Goal: Task Accomplishment & Management: Use online tool/utility

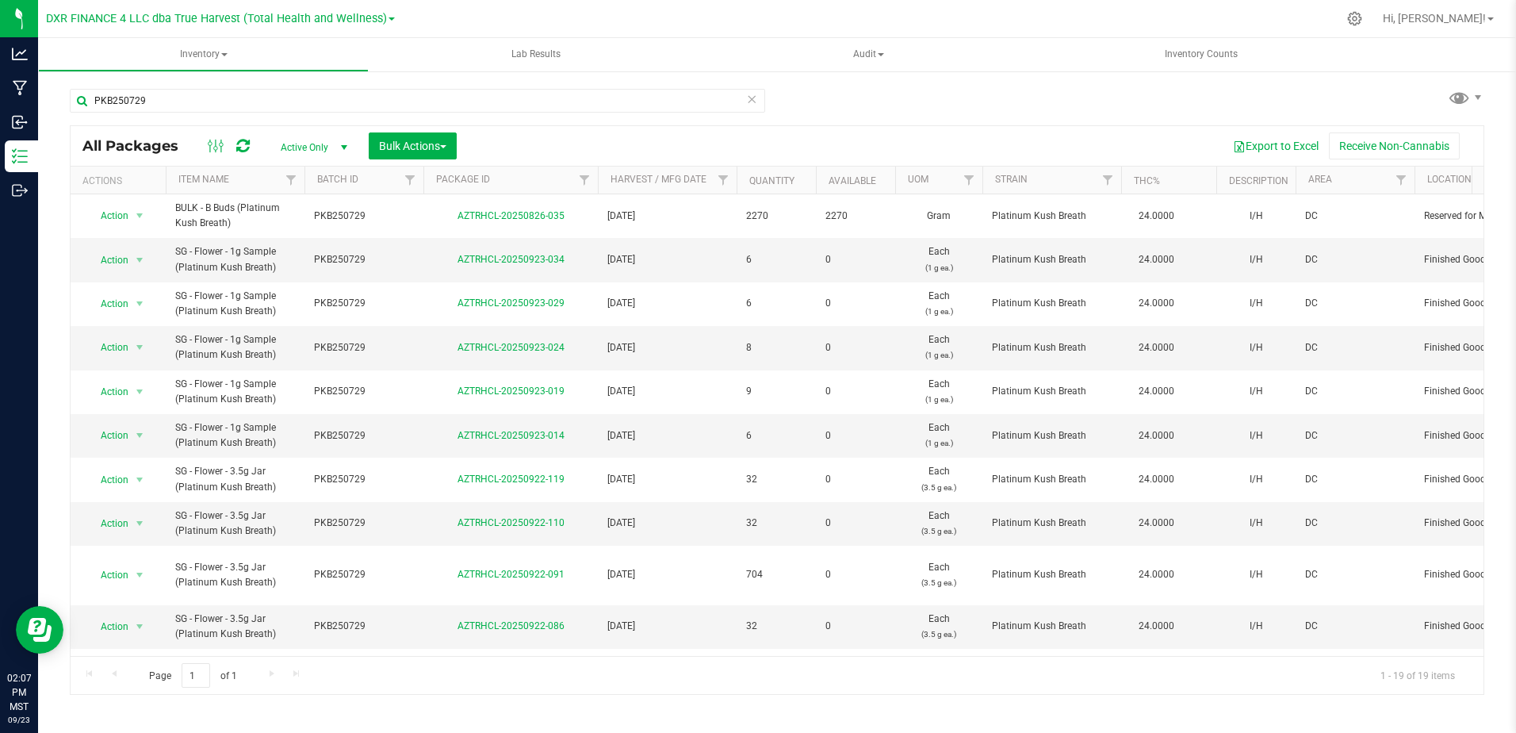
scroll to position [498, 0]
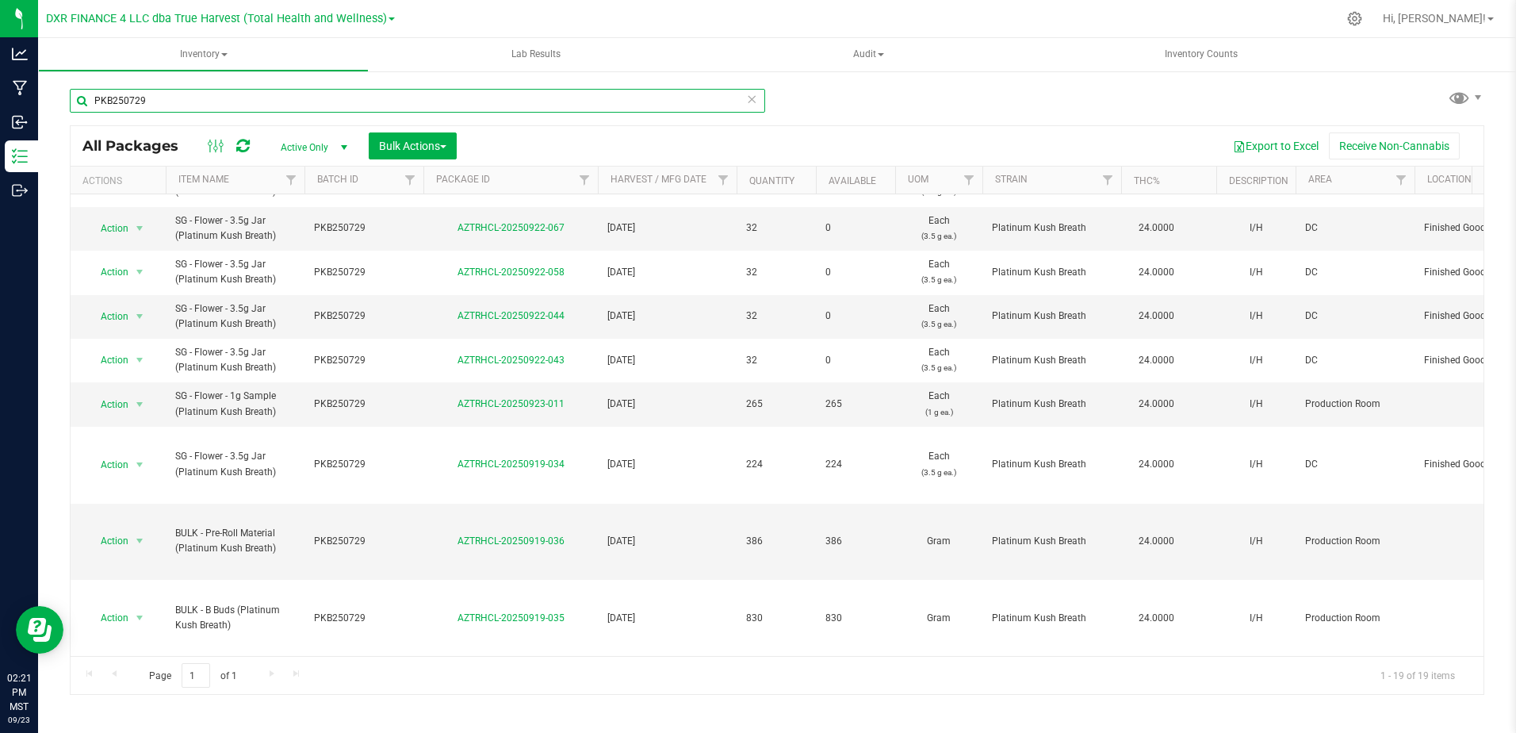
drag, startPoint x: 156, startPoint y: 101, endPoint x: 63, endPoint y: 94, distance: 93.0
click at [63, 94] on div "PKB250729 All Packages Active Only Active Only Lab Samples Locked All Bulk Acti…" at bounding box center [777, 312] width 1478 height 484
paste input "DRB250813"
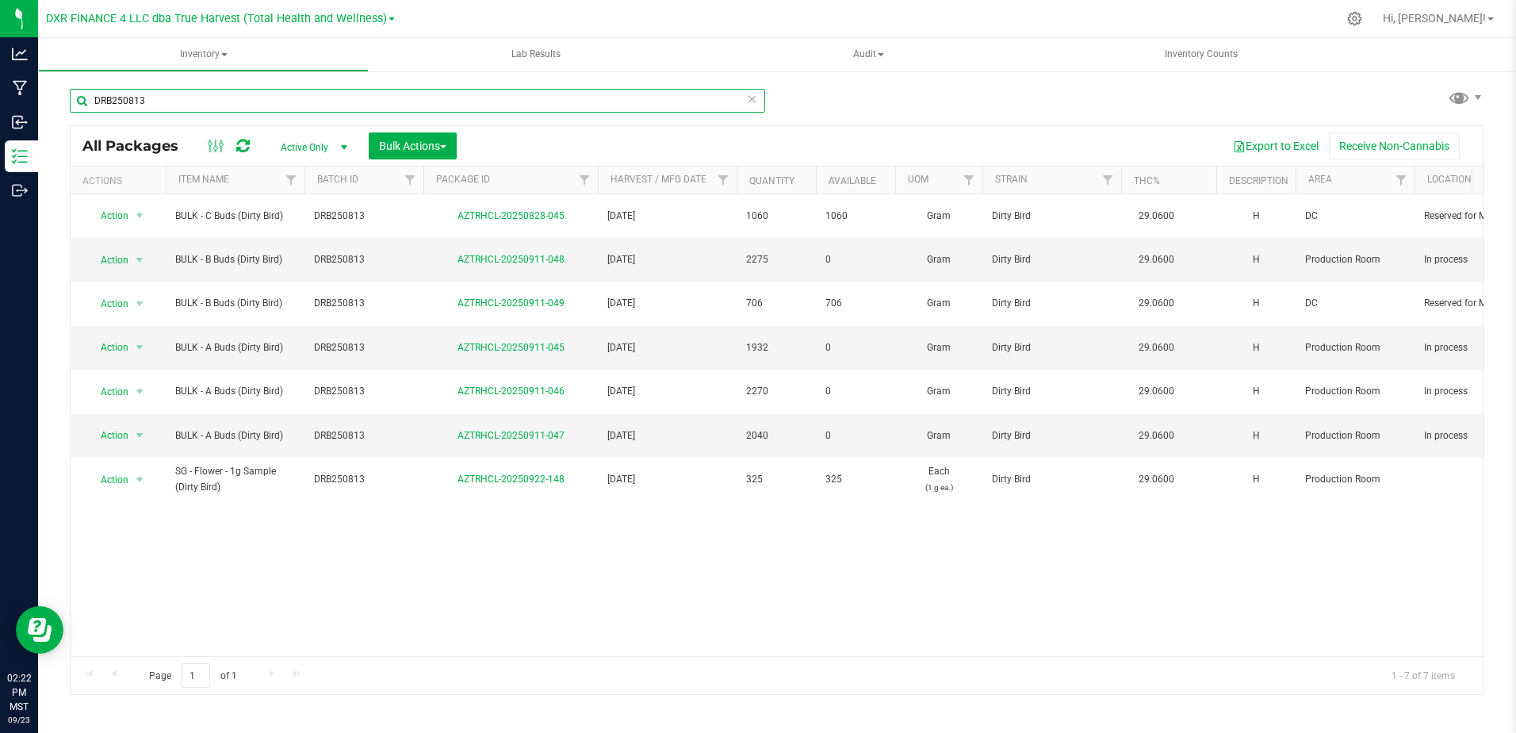
type input "DRB250813"
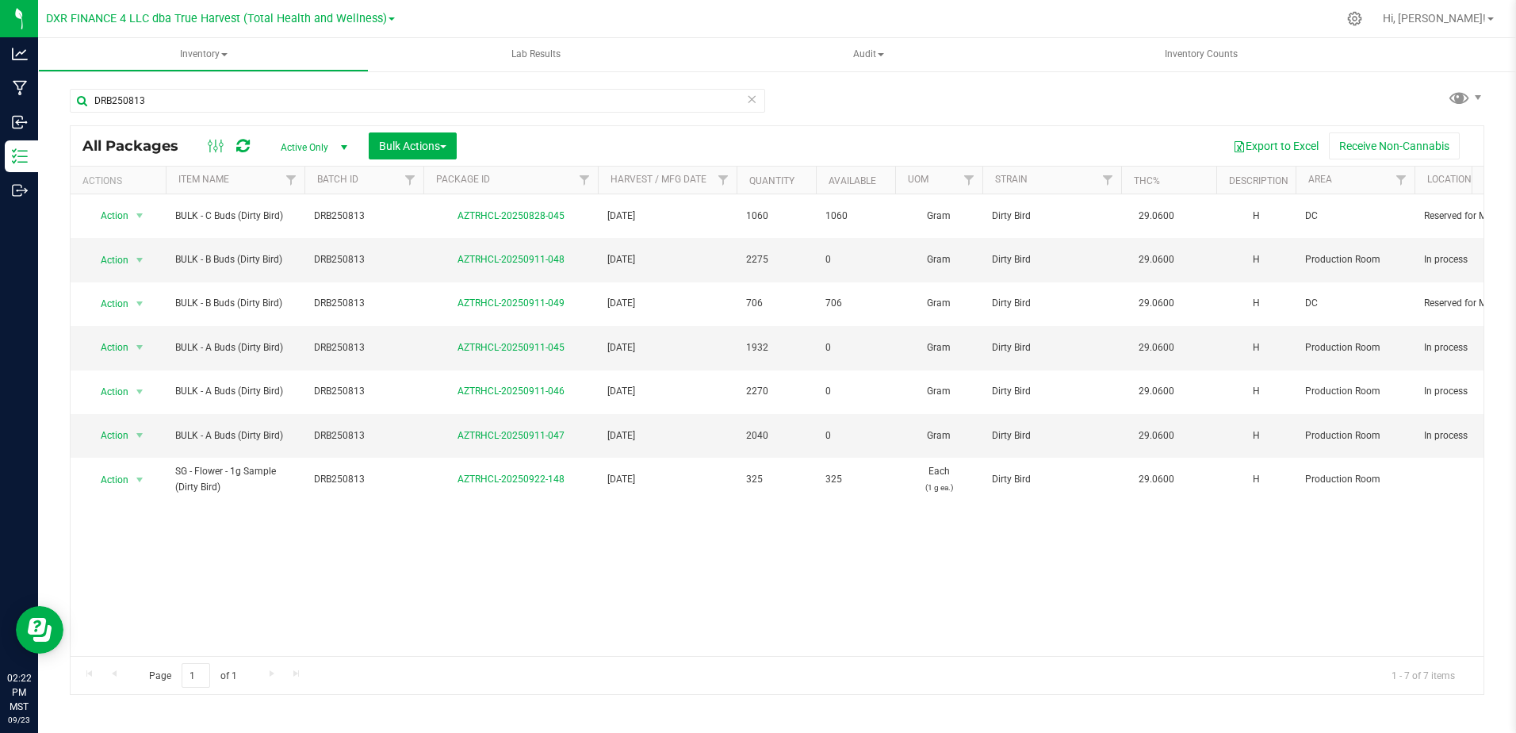
click at [581, 498] on div "Action Action Adjust qty Create package Edit attributes Global inventory Locate…" at bounding box center [777, 424] width 1413 height 461
click at [281, 492] on div "Action Action Adjust qty Create package Edit attributes Global inventory Locate…" at bounding box center [777, 424] width 1413 height 461
drag, startPoint x: 568, startPoint y: 249, endPoint x: 440, endPoint y: 243, distance: 128.6
click at [440, 252] on div "AZTRHCL-20250911-048" at bounding box center [510, 259] width 179 height 15
copy link "AZTRHCL-20250911-048"
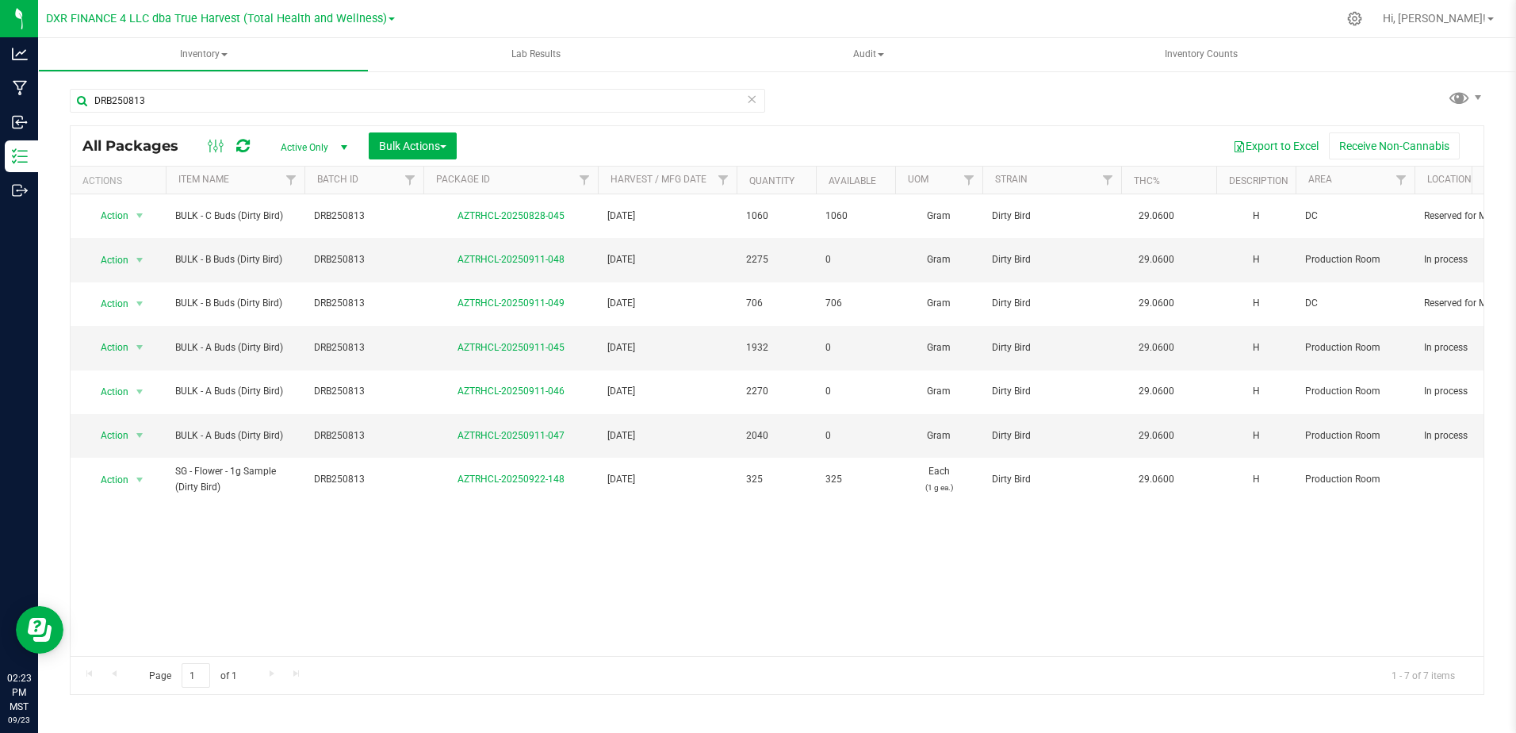
click at [556, 532] on div "Action Action Adjust qty Create package Edit attributes Global inventory Locate…" at bounding box center [777, 424] width 1413 height 461
drag, startPoint x: 567, startPoint y: 249, endPoint x: 511, endPoint y: 250, distance: 56.3
click at [511, 252] on div "AZTRHCL-20250911-048" at bounding box center [510, 259] width 179 height 15
click at [558, 533] on div "Action Action Adjust qty Create package Edit attributes Global inventory Locate…" at bounding box center [777, 424] width 1413 height 461
drag, startPoint x: 568, startPoint y: 323, endPoint x: 447, endPoint y: 326, distance: 121.3
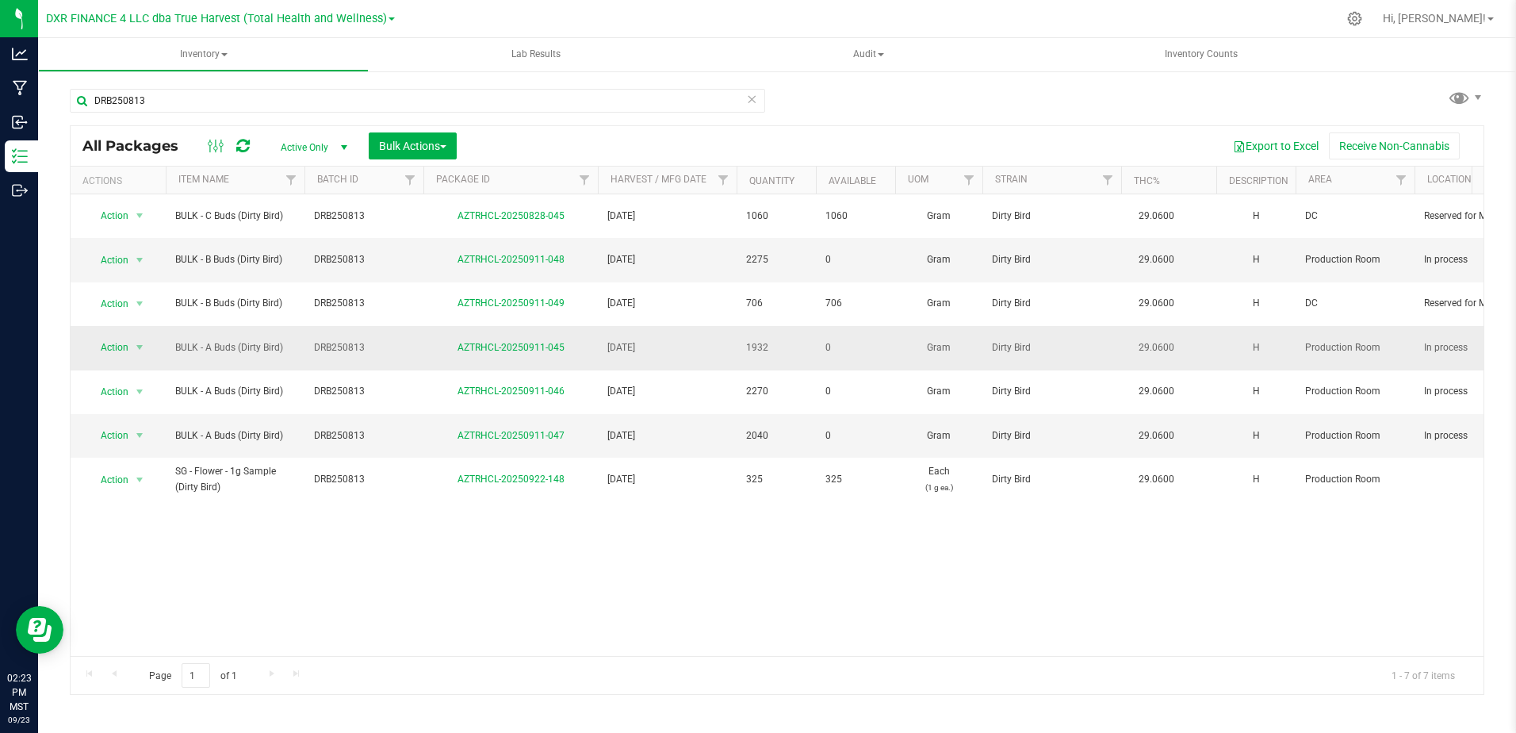
click at [447, 340] on div "AZTRHCL-20250911-045" at bounding box center [510, 347] width 179 height 15
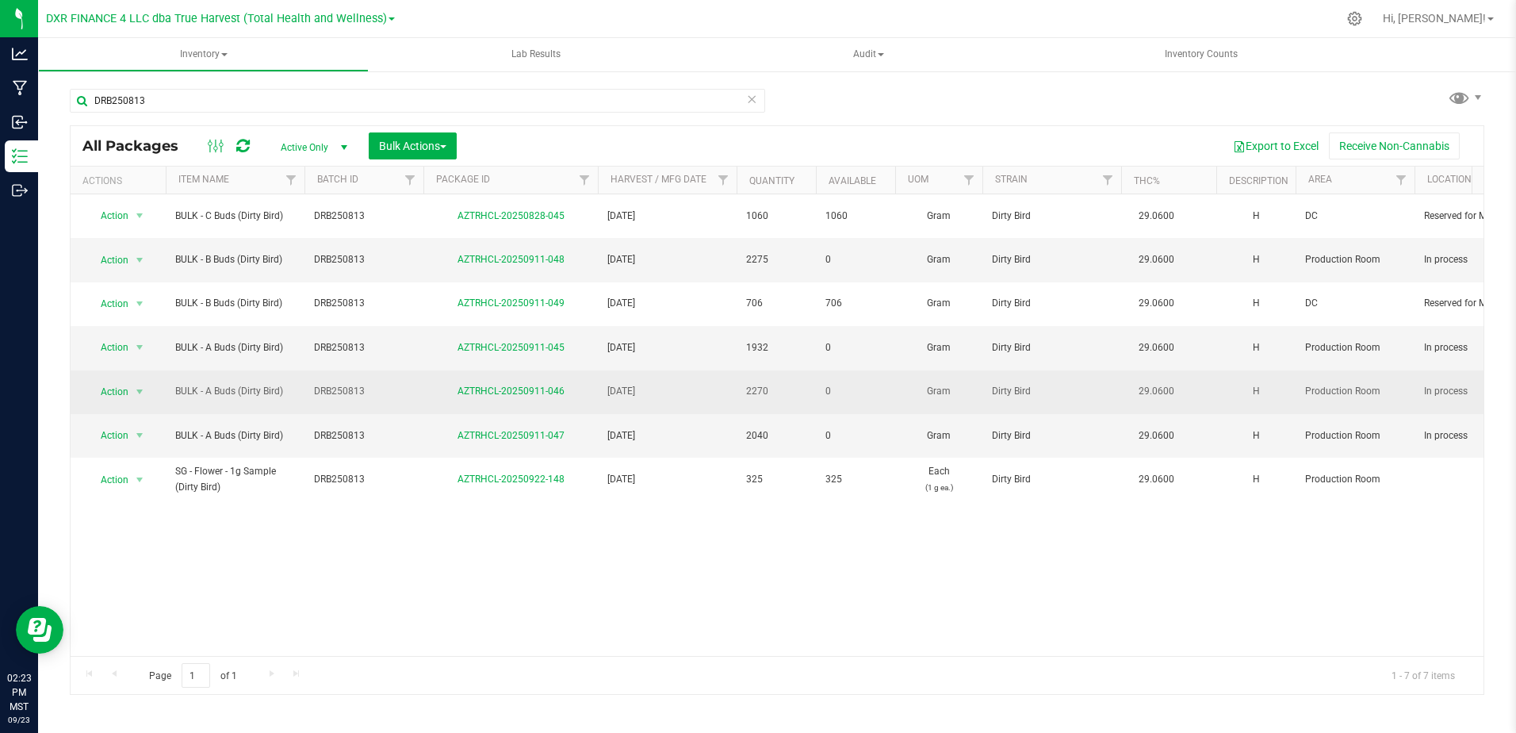
copy link "AZTRHCL-20250911-045"
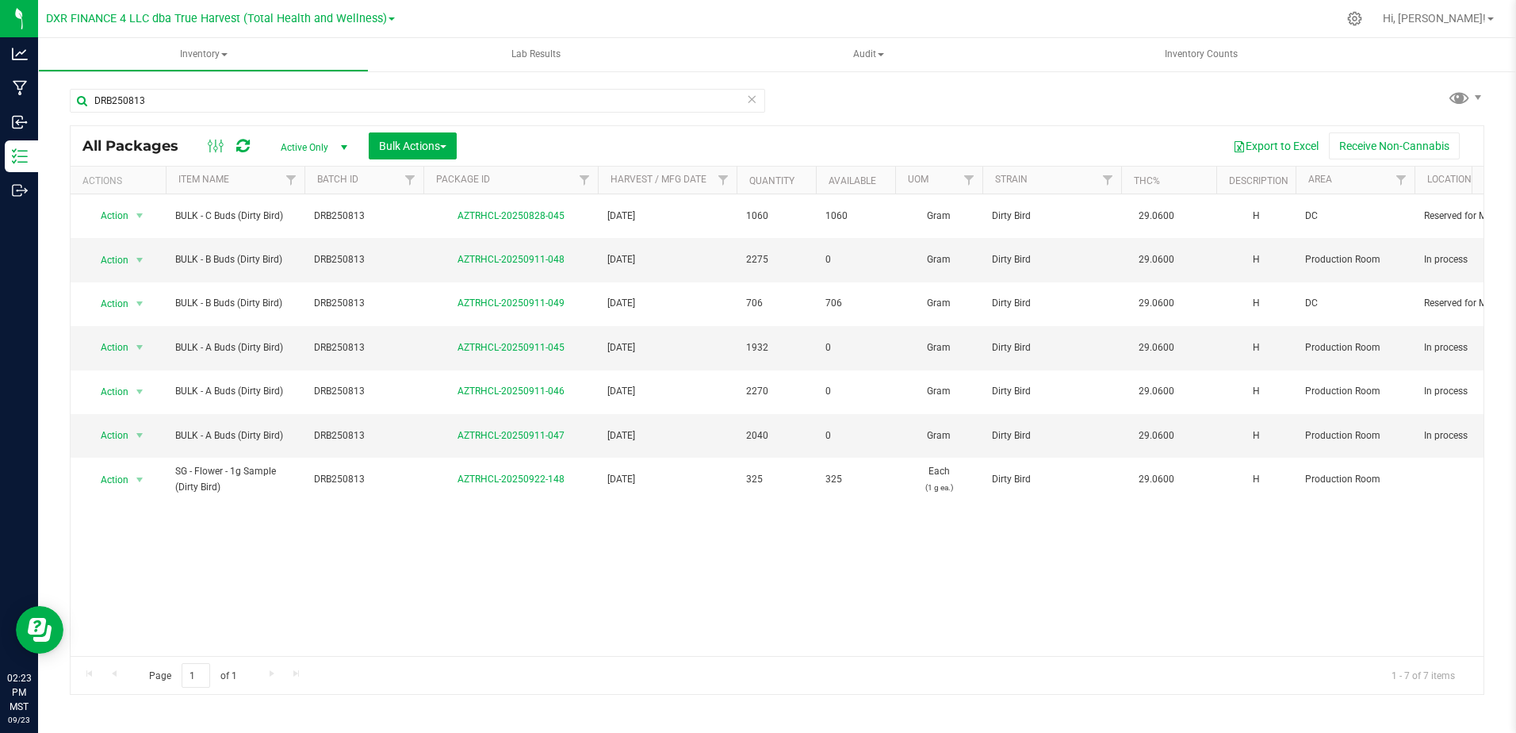
drag, startPoint x: 336, startPoint y: 538, endPoint x: 338, endPoint y: 521, distance: 16.7
click at [336, 537] on div "Action Action Adjust qty Create package Edit attributes Global inventory Locate…" at bounding box center [777, 424] width 1413 height 461
drag, startPoint x: 285, startPoint y: 324, endPoint x: 126, endPoint y: 326, distance: 159.4
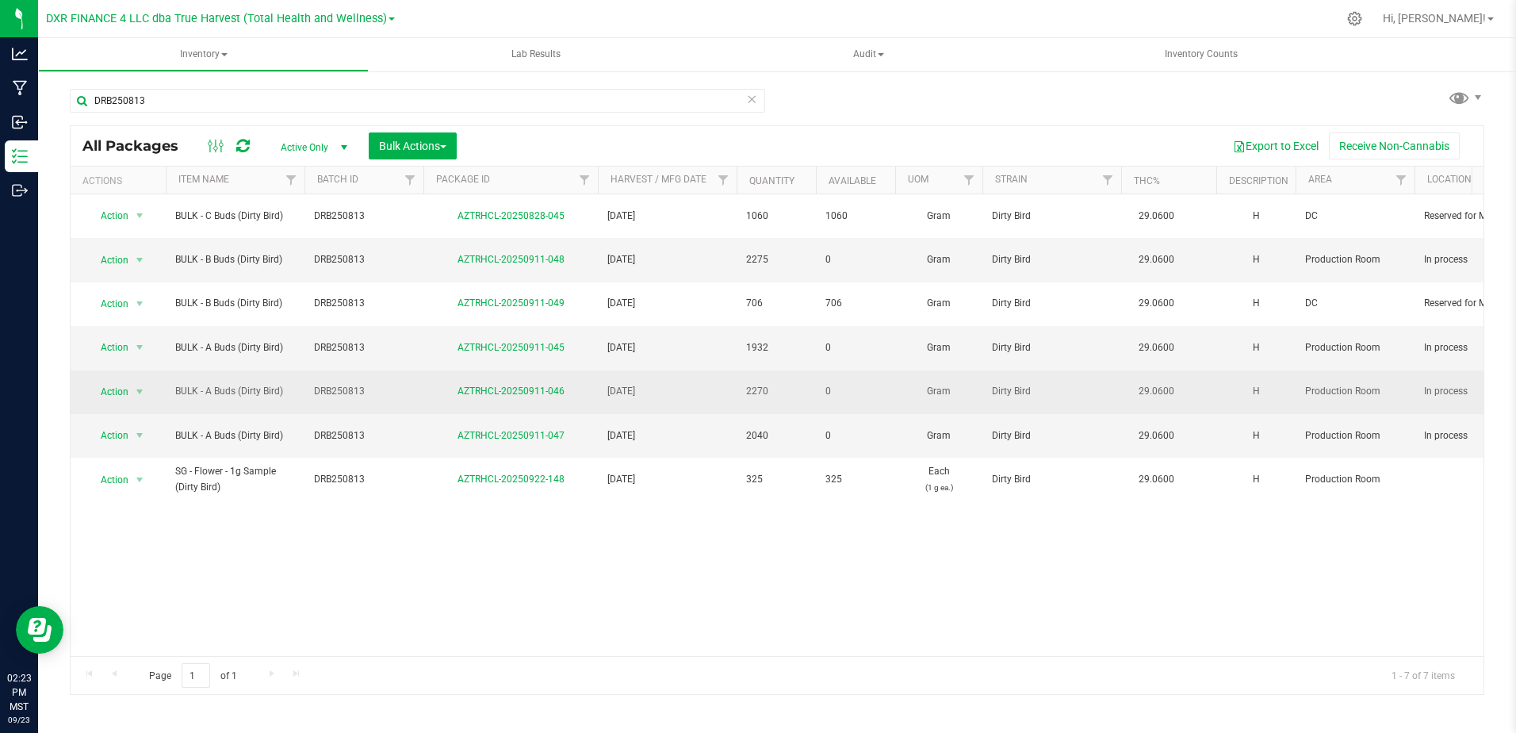
copy tr "Action Adjust qty Create package Edit attributes Global inventory Locate packag…"
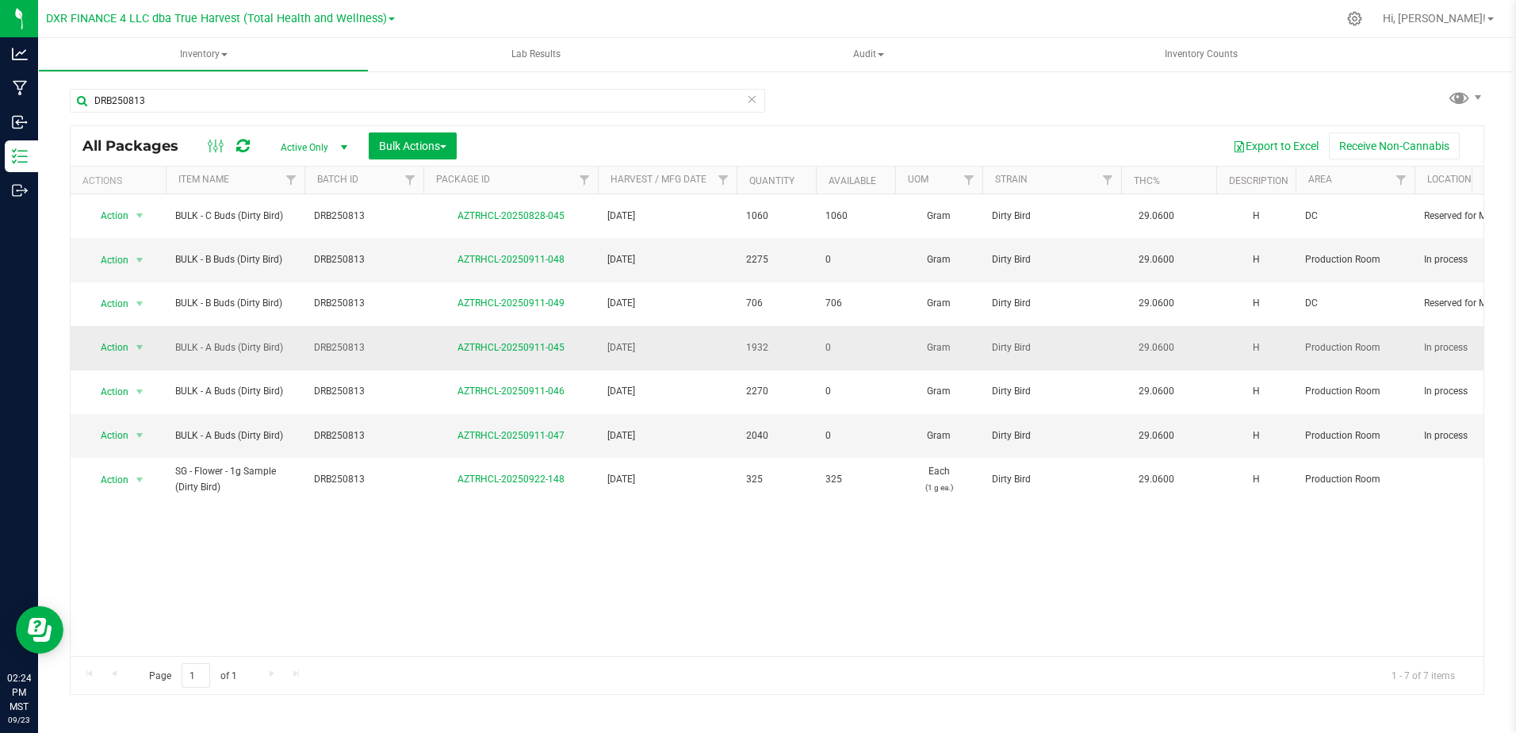
click at [272, 340] on span "BULK - A Buds (Dirty Bird)" at bounding box center [235, 347] width 120 height 15
click at [261, 340] on span "BULK - A Buds (Dirty Bird)" at bounding box center [235, 347] width 120 height 15
click at [556, 342] on link "AZTRHCL-20250911-045" at bounding box center [510, 347] width 107 height 11
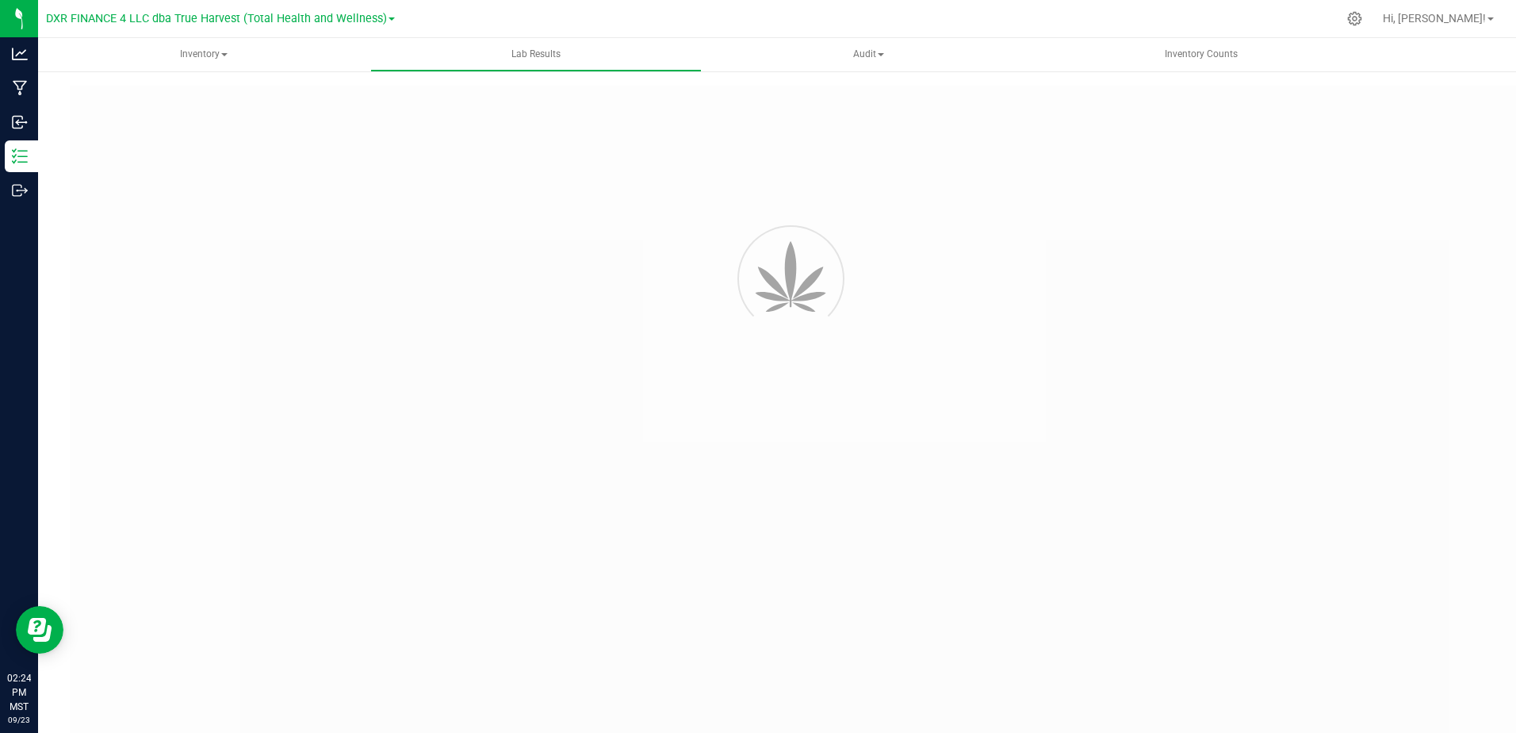
type input "AZTRHCL-20250911-049"
type input "TE50902006-006"
type input "AZTRHCL-20250911-049"
type input "[DATE] 2:42 PM"
type input "[DATE]"
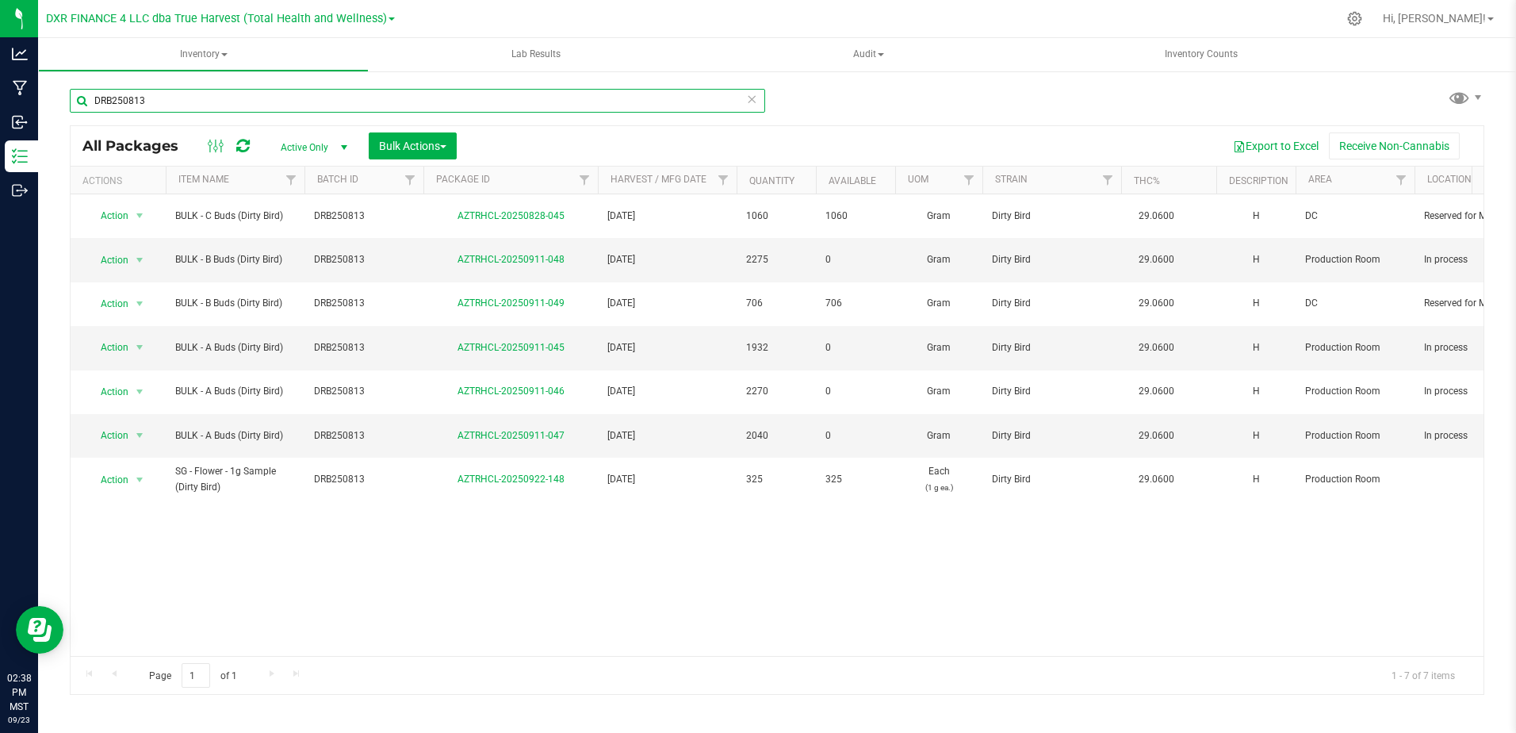
drag, startPoint x: 168, startPoint y: 101, endPoint x: 48, endPoint y: 98, distance: 119.7
click at [48, 98] on div "DRB250813 All Packages Active Only Active Only Lab Samples Locked All Bulk Acti…" at bounding box center [777, 312] width 1478 height 484
paste input "MEL250611"
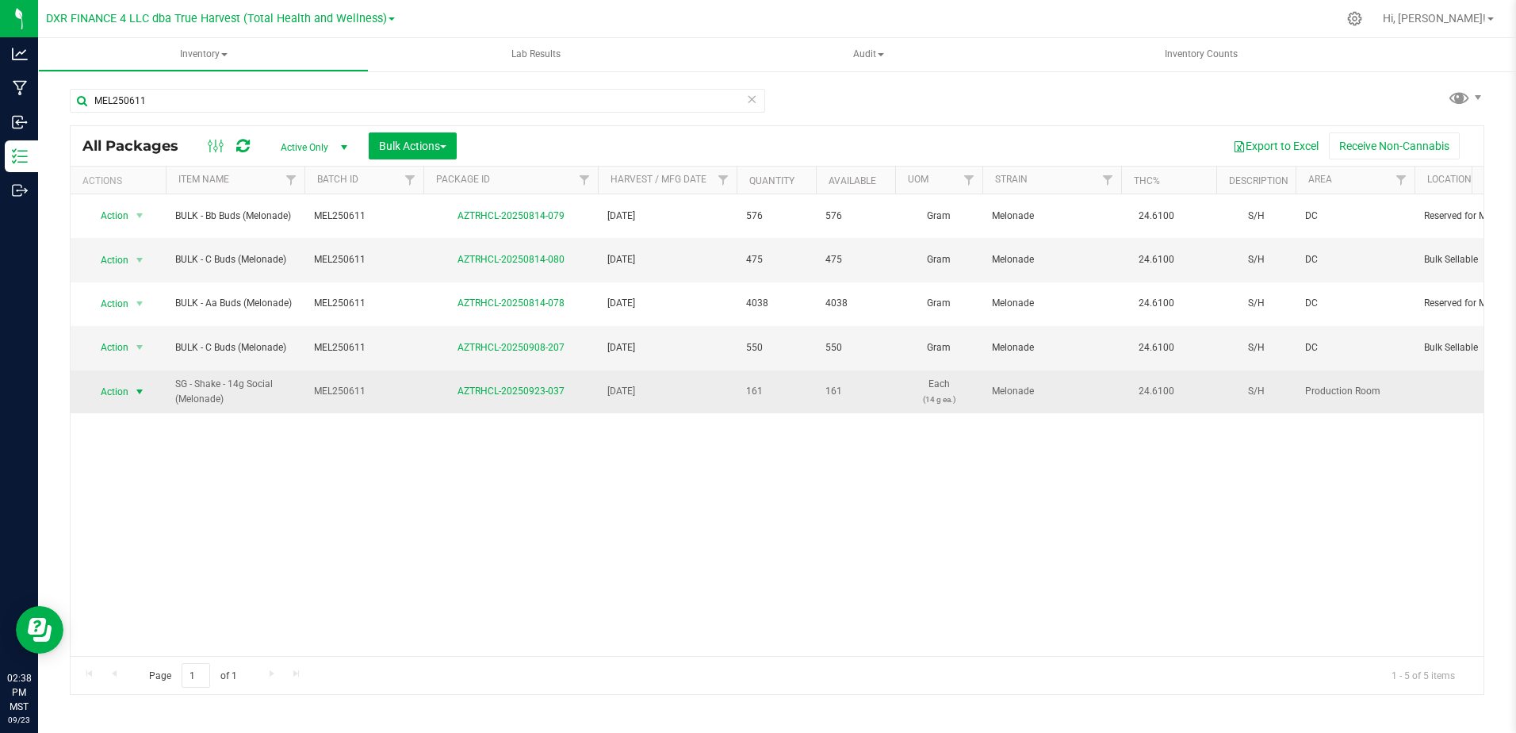
click at [132, 381] on span "select" at bounding box center [140, 392] width 20 height 22
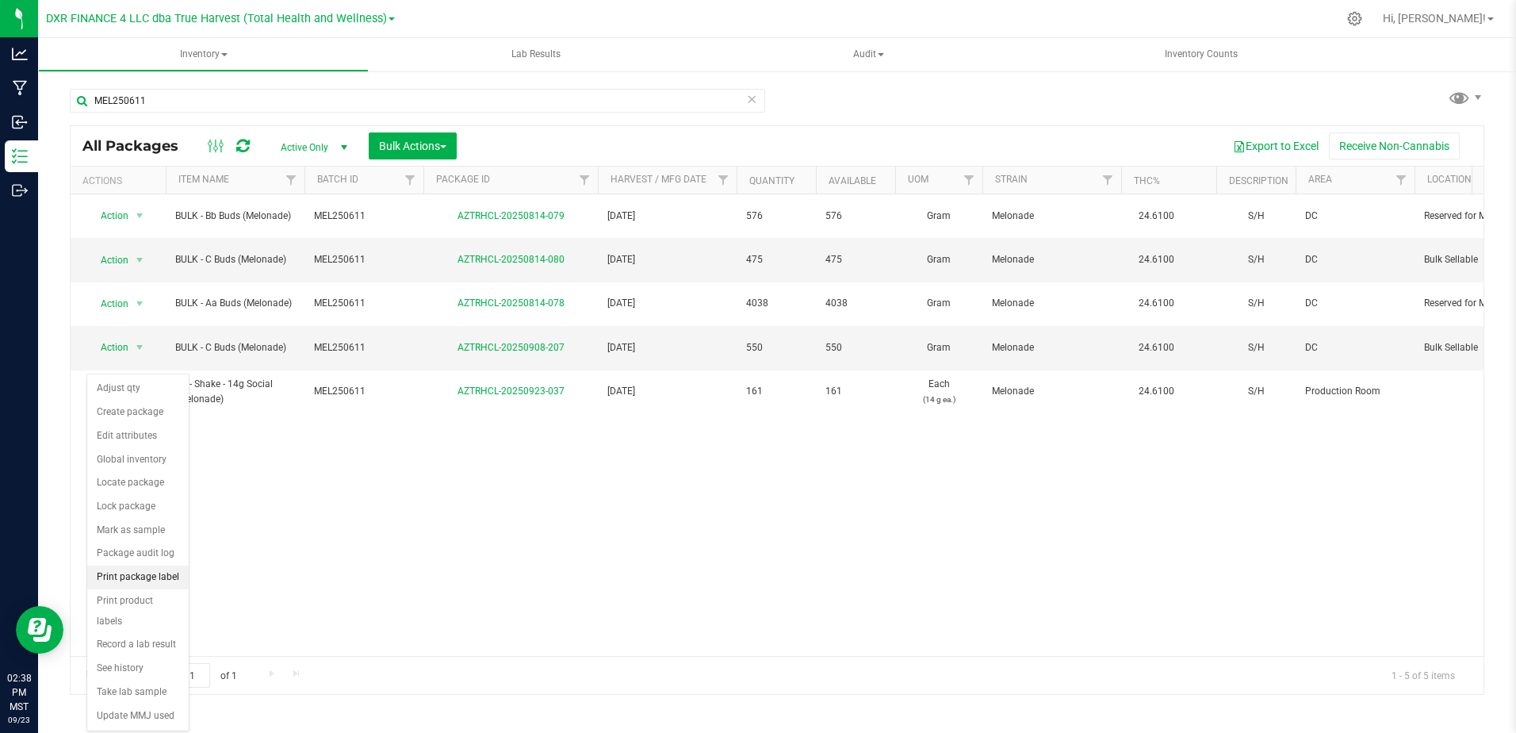
click at [154, 575] on li "Print package label" at bounding box center [137, 577] width 101 height 24
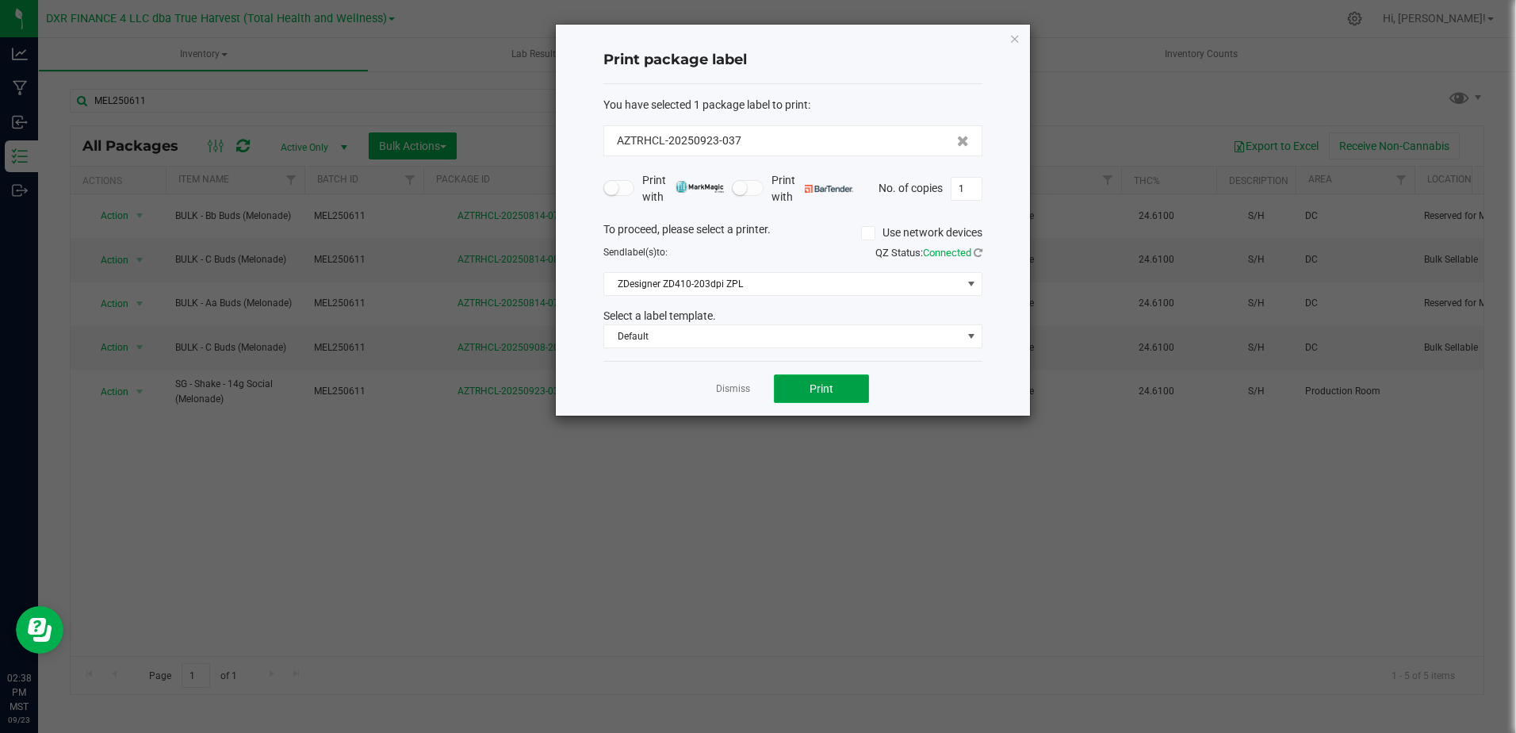
click at [810, 390] on button "Print" at bounding box center [821, 388] width 95 height 29
click at [810, 390] on span "Print" at bounding box center [822, 388] width 24 height 13
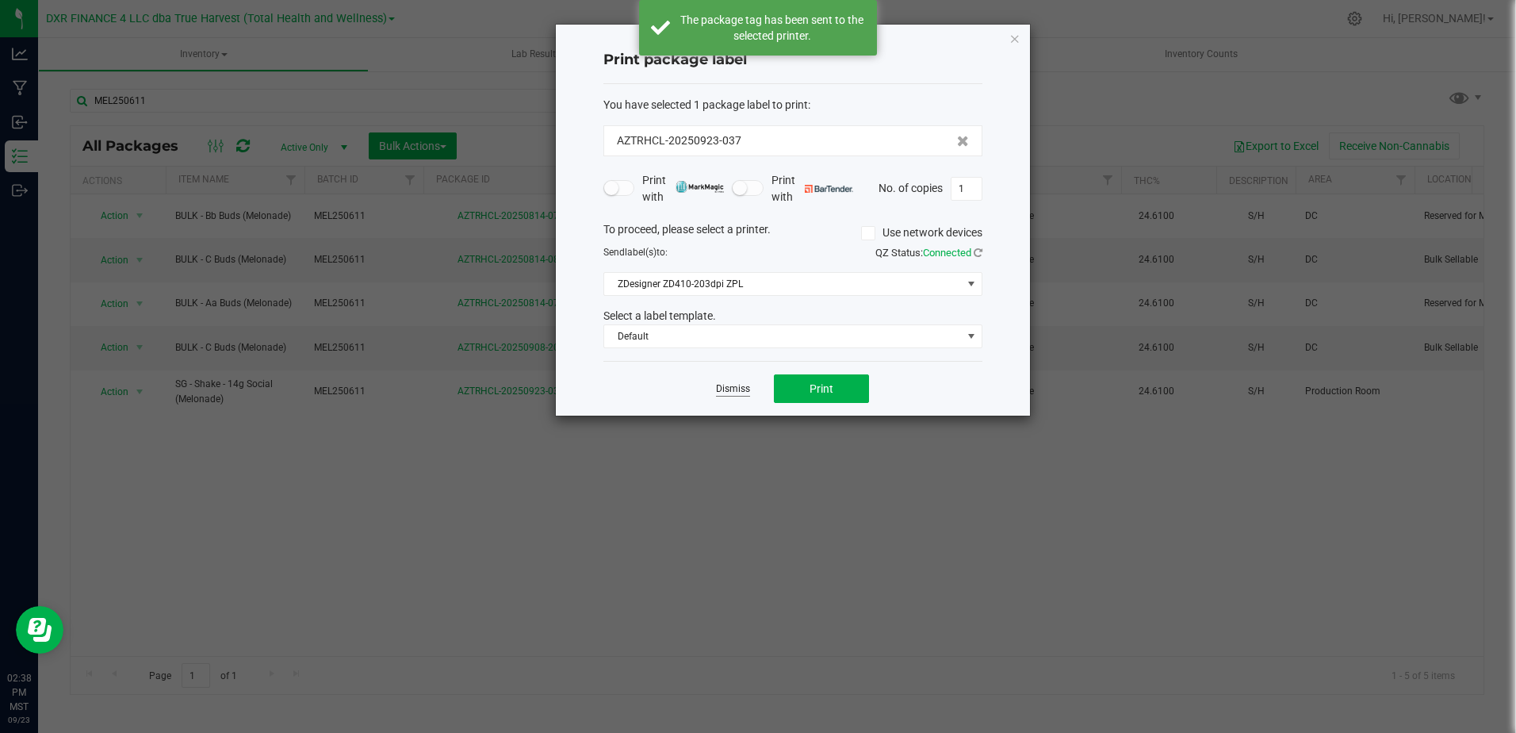
click at [735, 392] on link "Dismiss" at bounding box center [733, 388] width 34 height 13
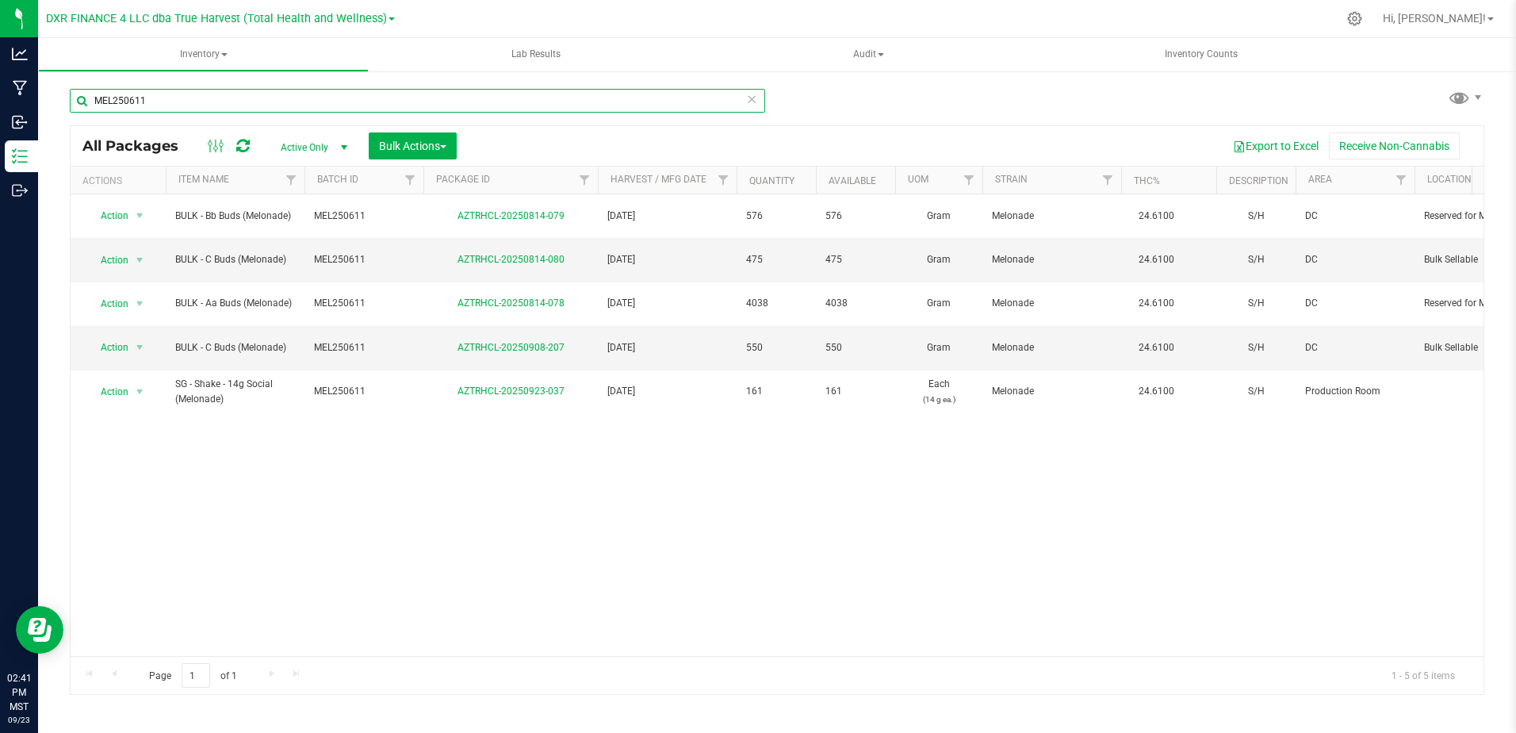
drag, startPoint x: 174, startPoint y: 104, endPoint x: 44, endPoint y: 114, distance: 130.4
click at [44, 114] on div "MEL250611 All Packages Active Only Active Only Lab Samples Locked All Bulk Acti…" at bounding box center [777, 312] width 1478 height 484
paste input "GAG250603"
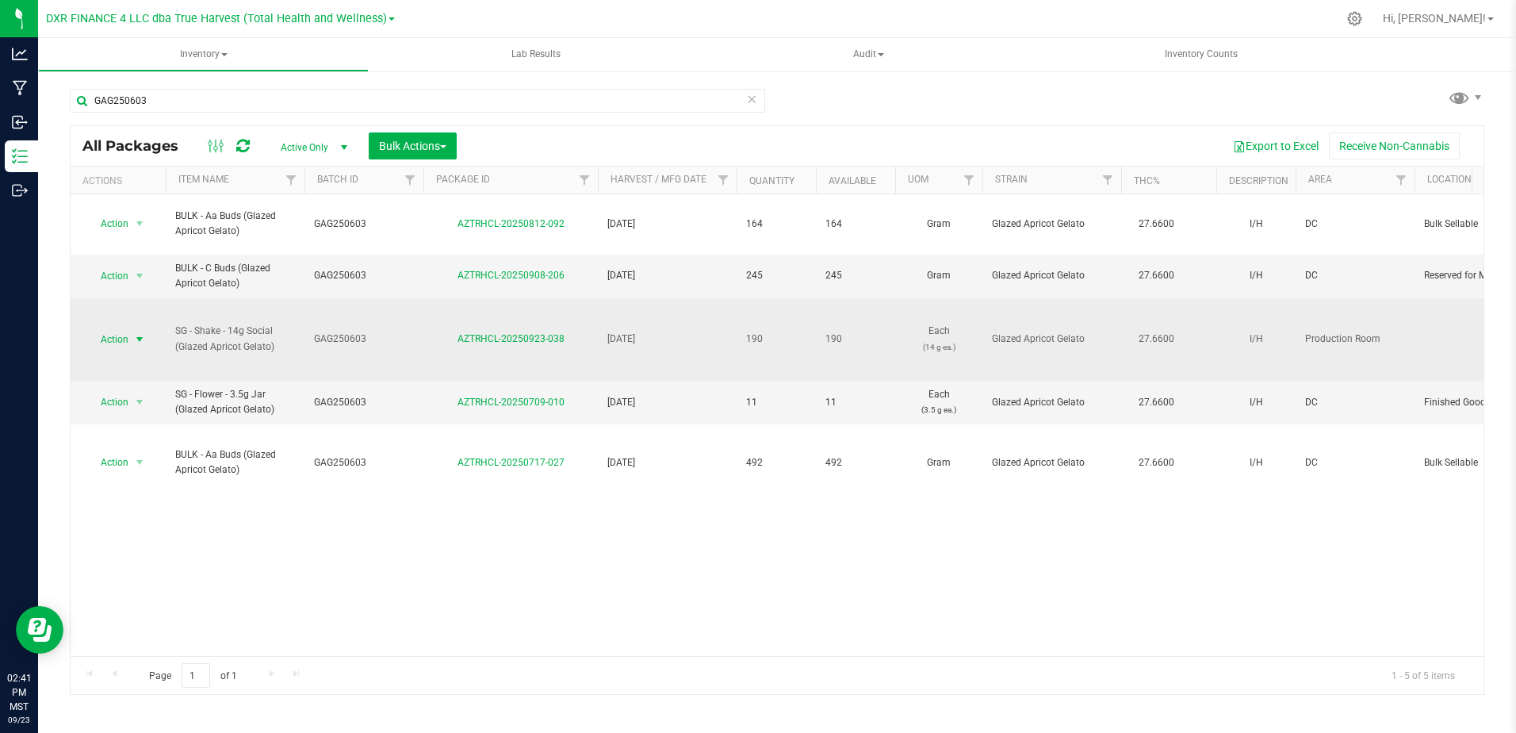
click at [128, 340] on span "Action" at bounding box center [107, 339] width 43 height 22
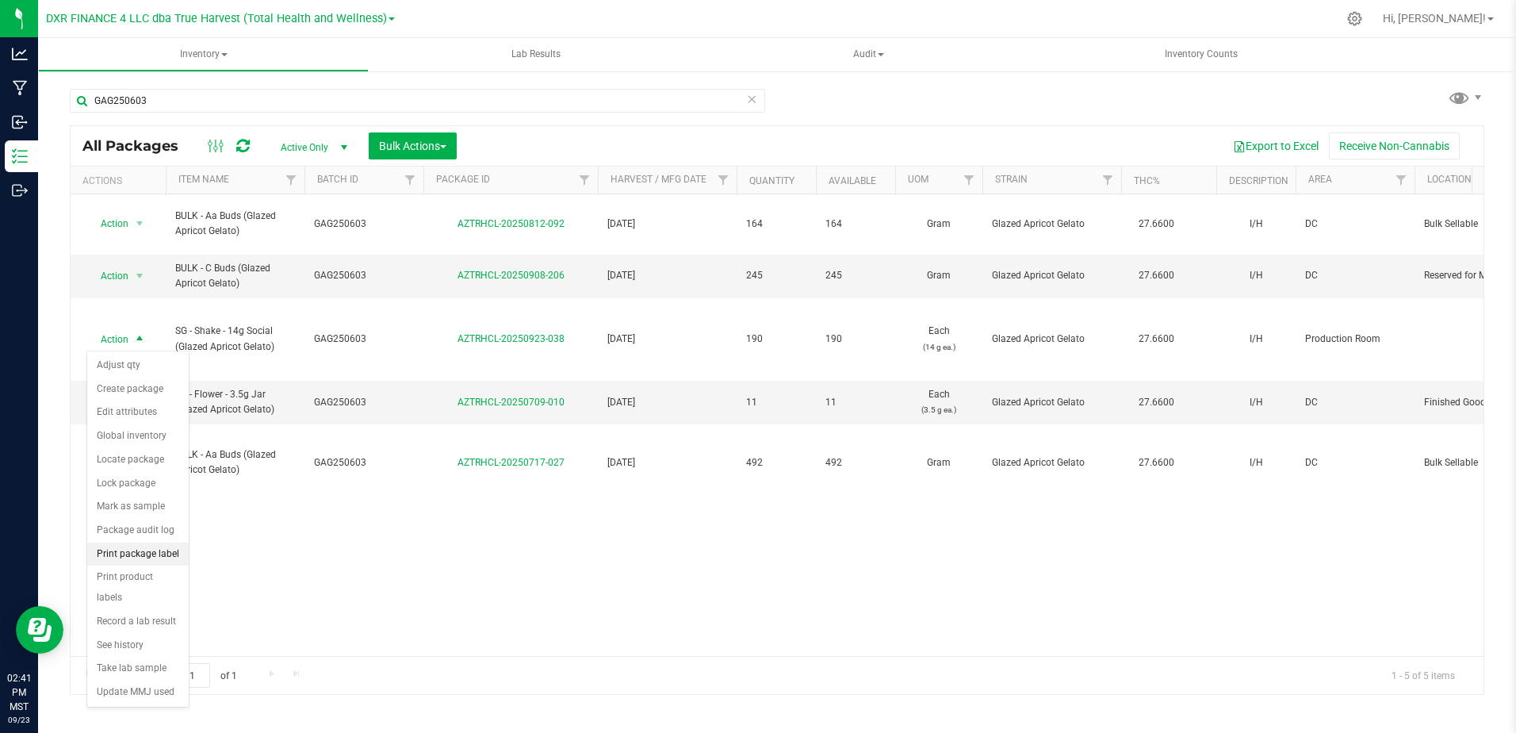
click at [160, 553] on li "Print package label" at bounding box center [137, 554] width 101 height 24
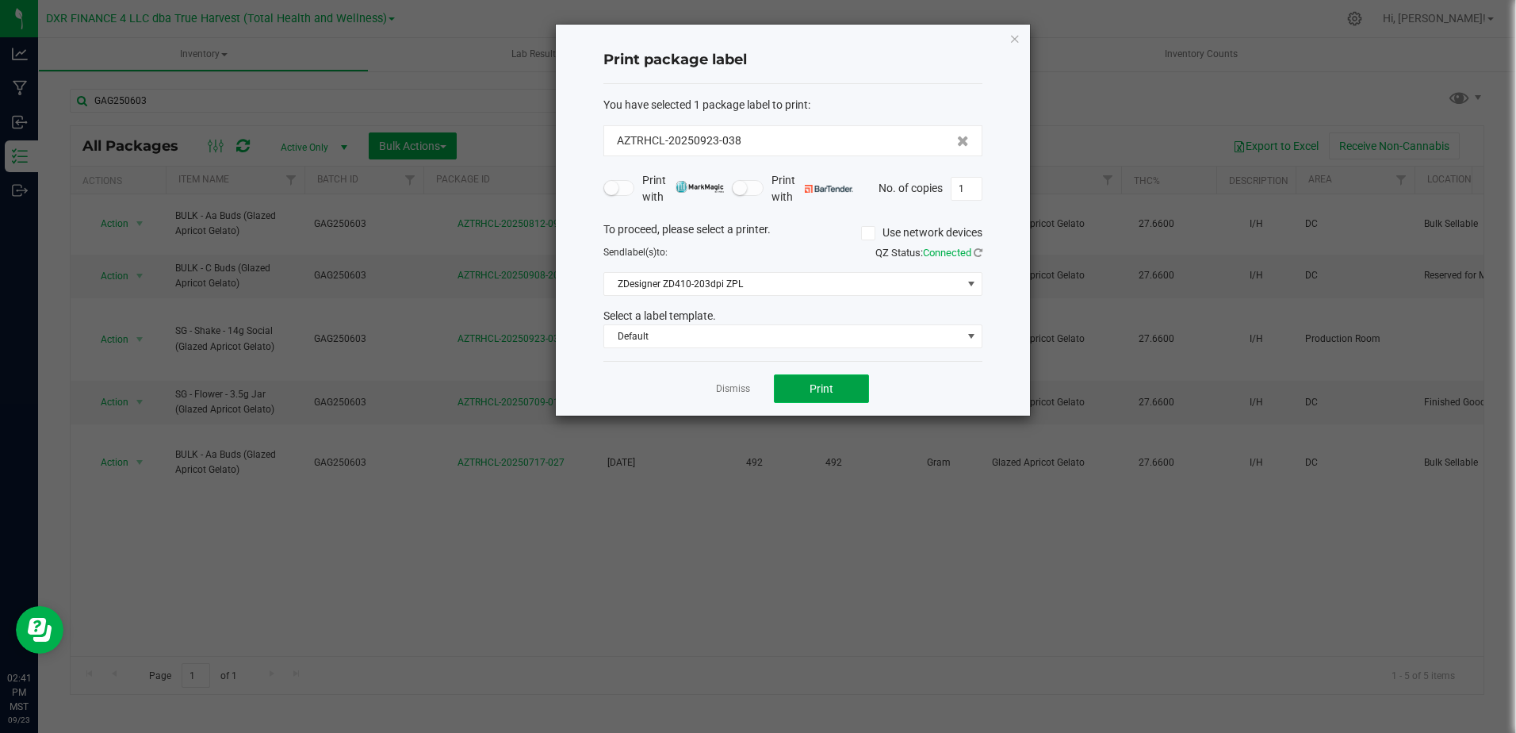
click at [814, 389] on span "Print" at bounding box center [822, 388] width 24 height 13
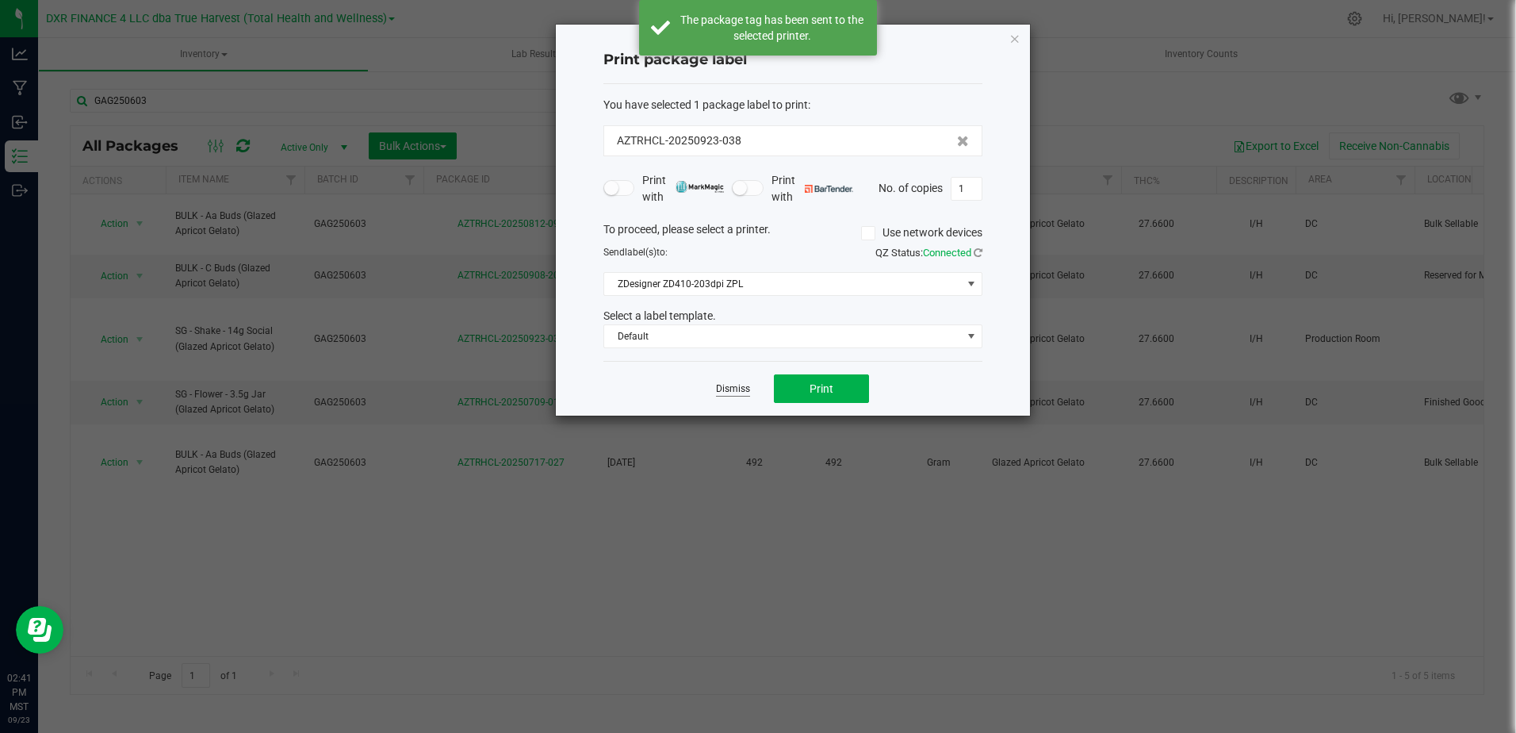
click at [727, 383] on link "Dismiss" at bounding box center [733, 388] width 34 height 13
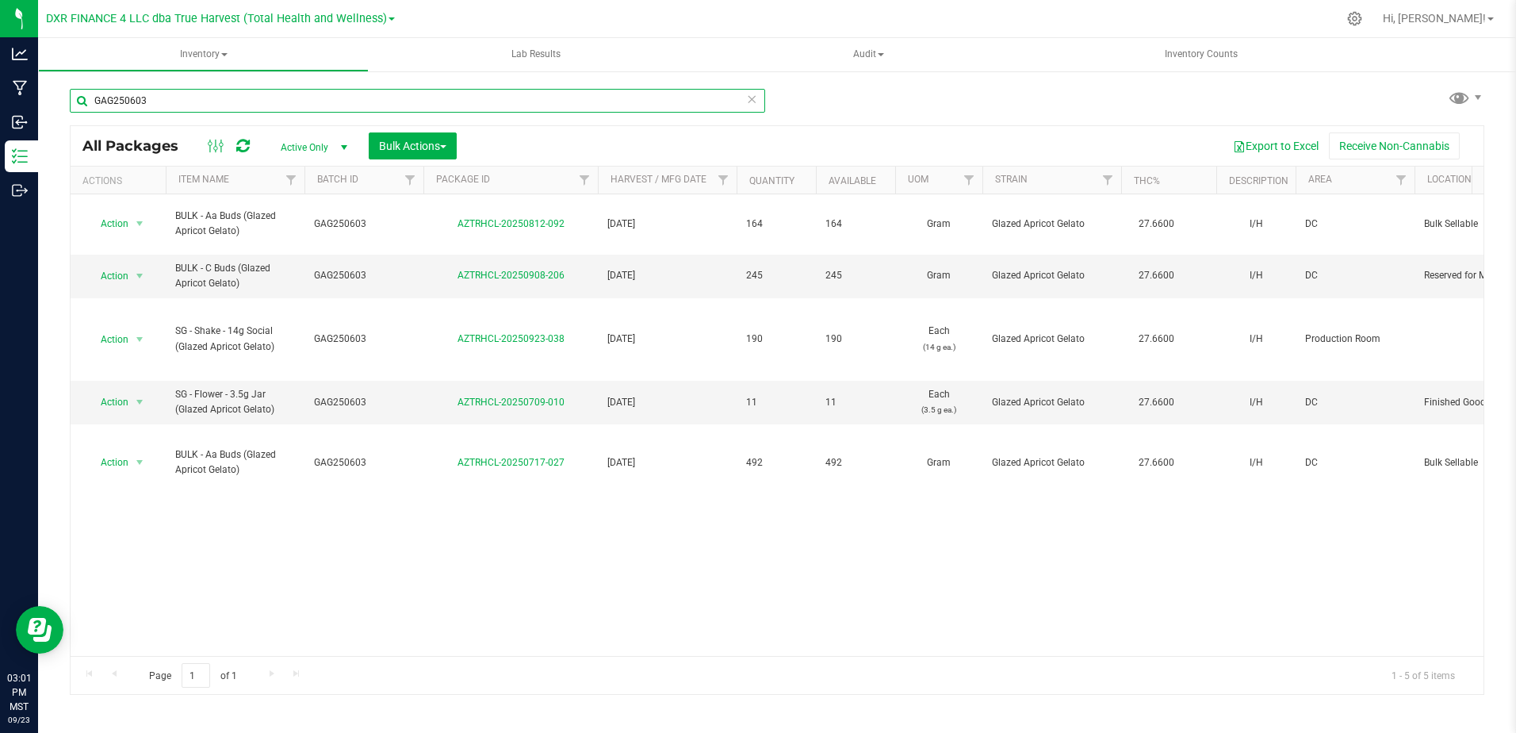
click at [234, 108] on input "GAG250603" at bounding box center [417, 101] width 695 height 24
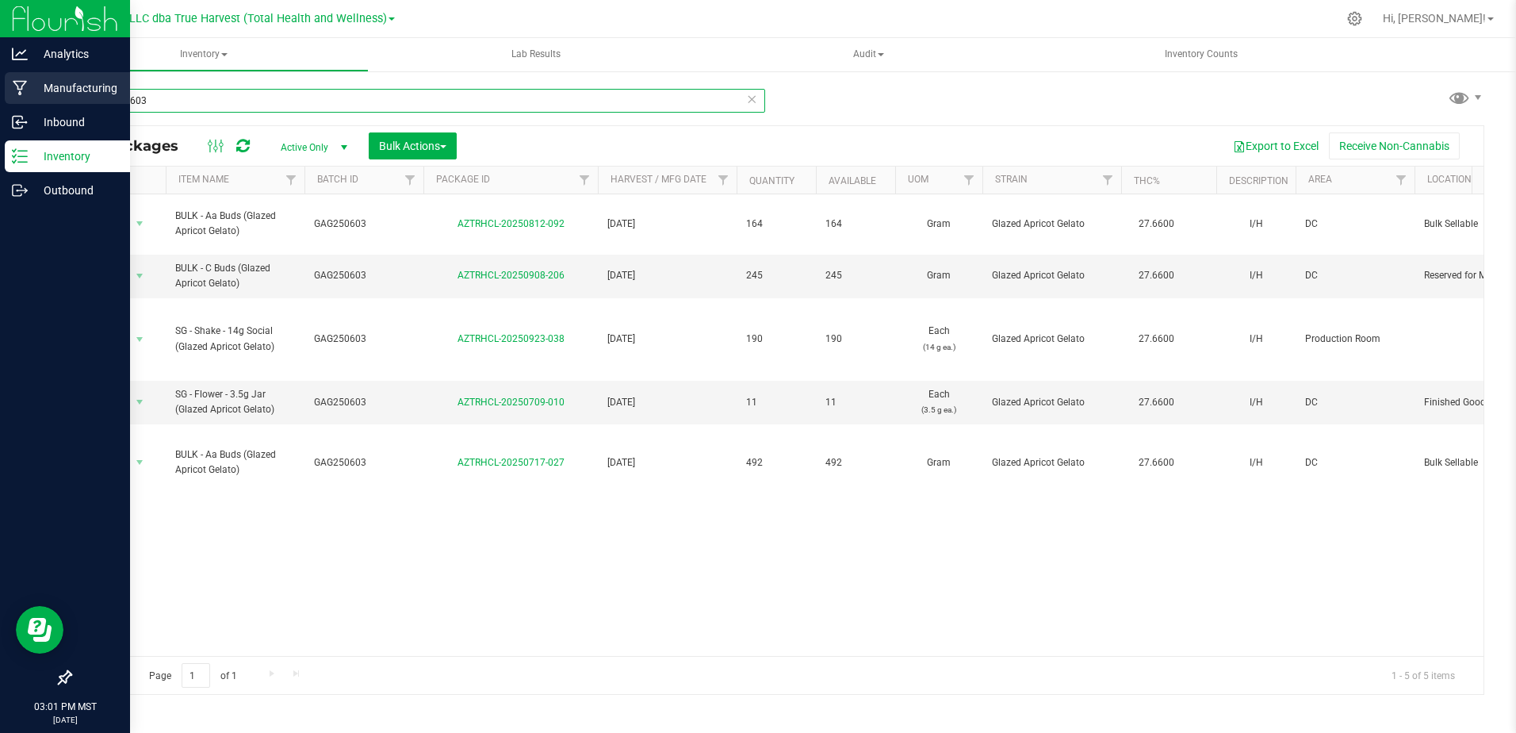
drag, startPoint x: 239, startPoint y: 101, endPoint x: 17, endPoint y: 96, distance: 222.1
click at [17, 96] on div "Analytics Manufacturing Inbound Inventory Outbound 03:01 PM MST [DATE] 09/23 DX…" at bounding box center [758, 366] width 1516 height 733
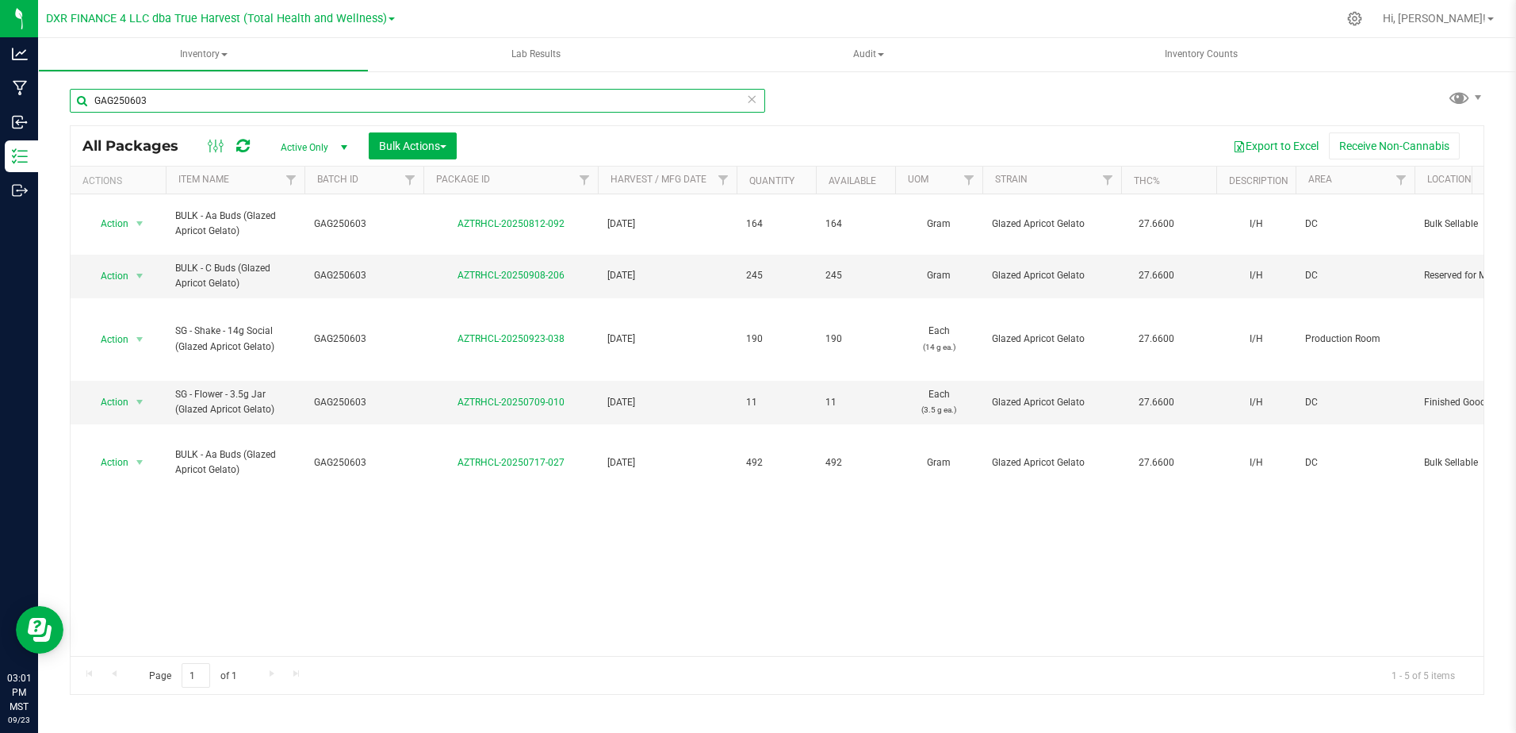
paste input "DRB25081"
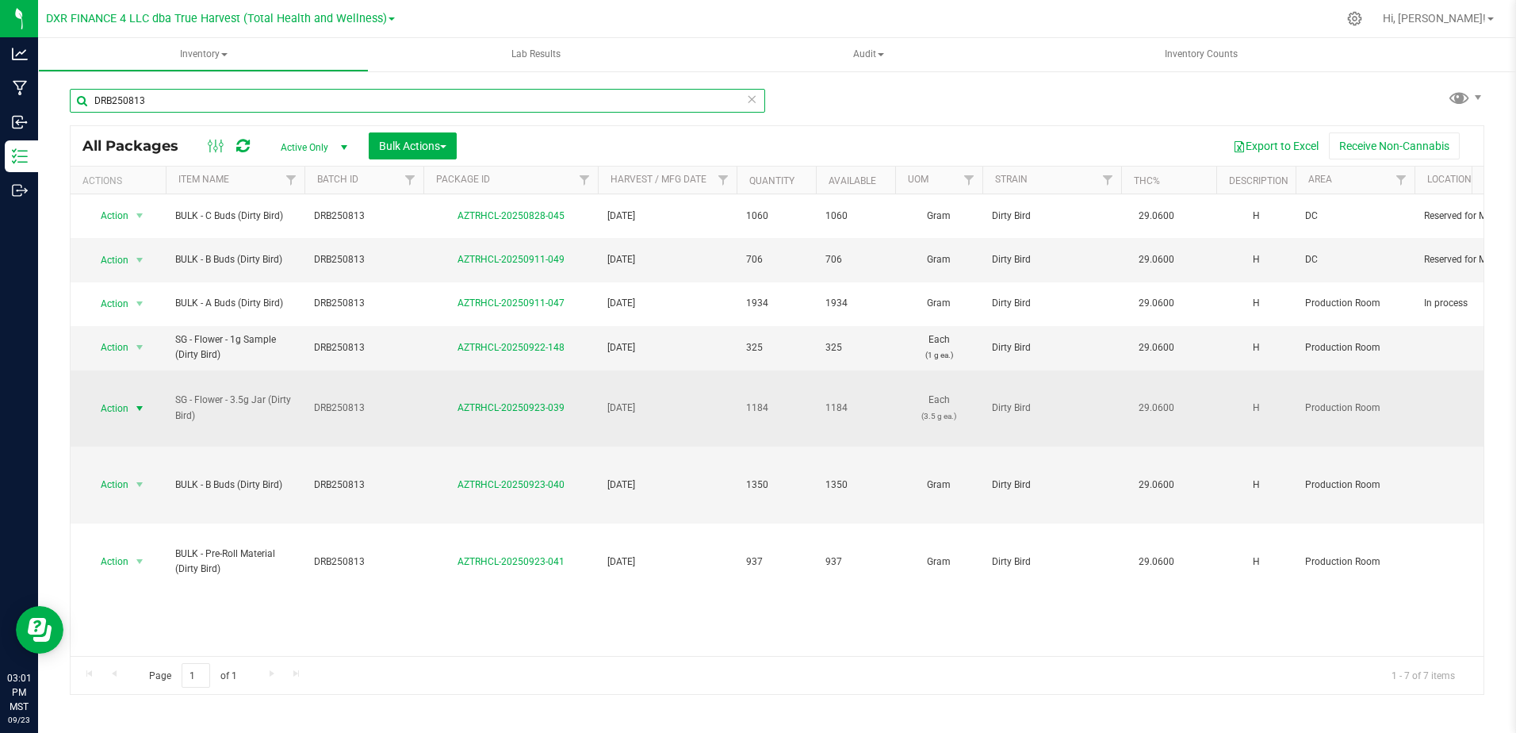
type input "DRB250813"
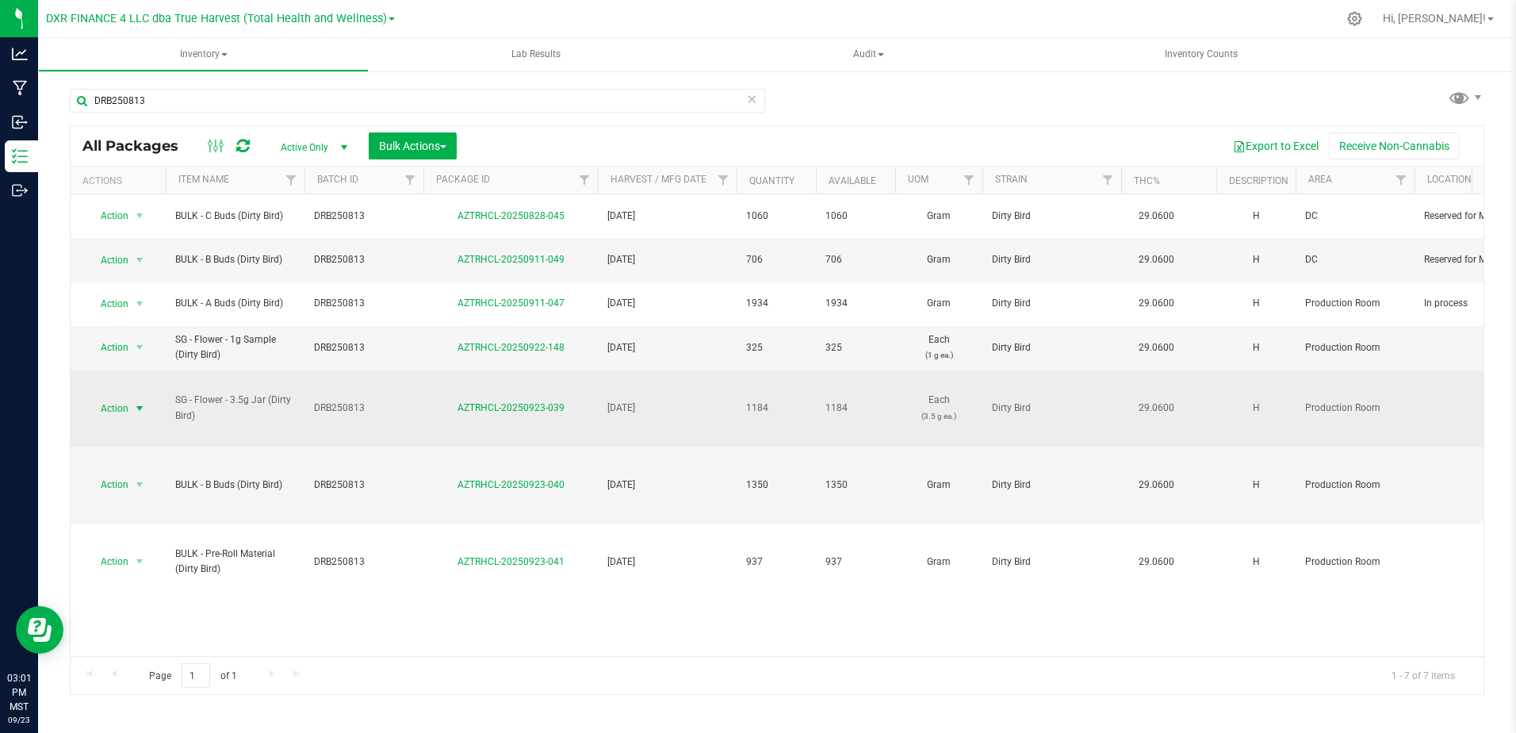
click at [138, 402] on span "select" at bounding box center [139, 408] width 13 height 13
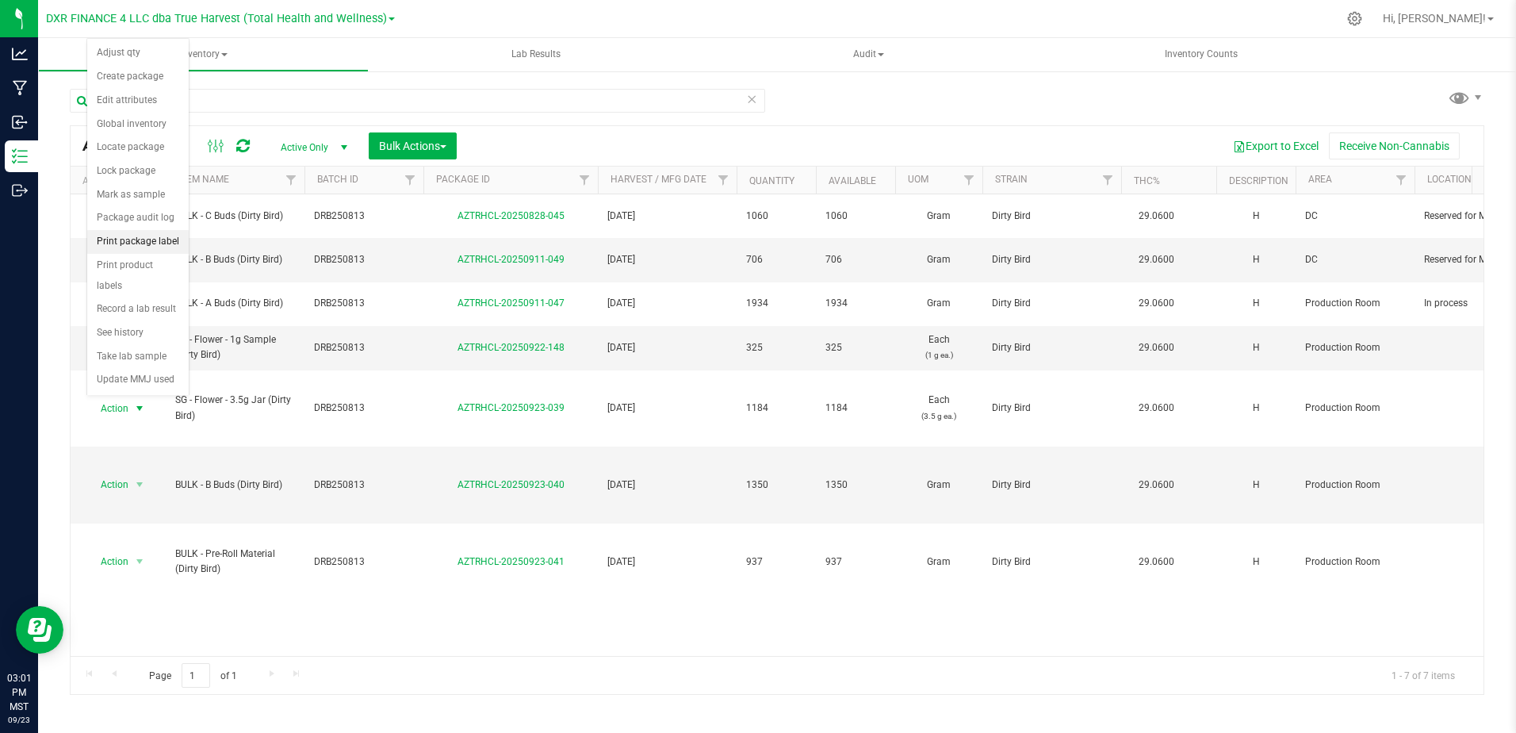
click at [155, 238] on li "Print package label" at bounding box center [137, 242] width 101 height 24
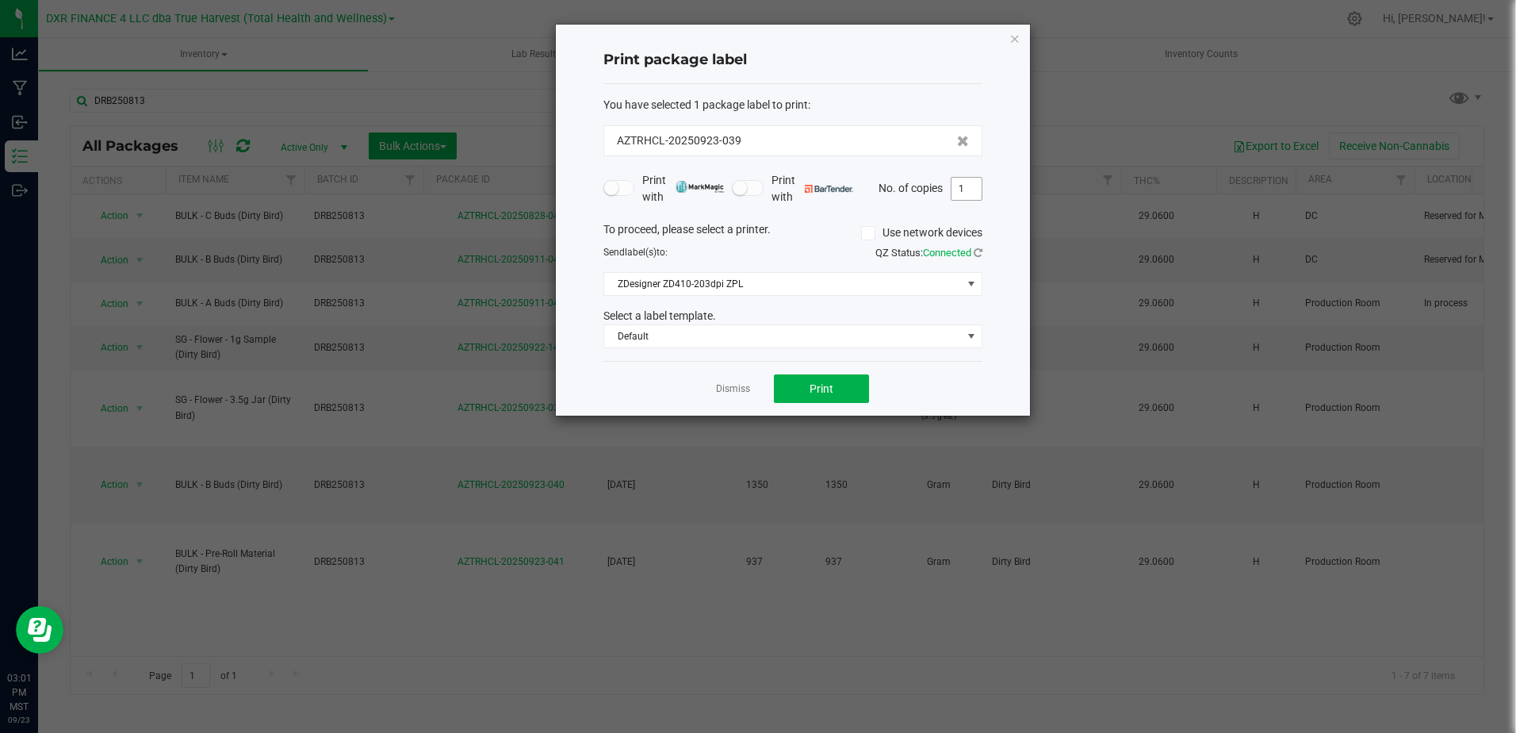
click at [966, 194] on input "1" at bounding box center [966, 189] width 30 height 22
type input "37"
click at [821, 392] on span "Print" at bounding box center [822, 388] width 24 height 13
click at [742, 384] on app-cancel-button "Dismiss" at bounding box center [733, 389] width 34 height 17
click at [751, 392] on div "Dismiss Print" at bounding box center [792, 388] width 379 height 55
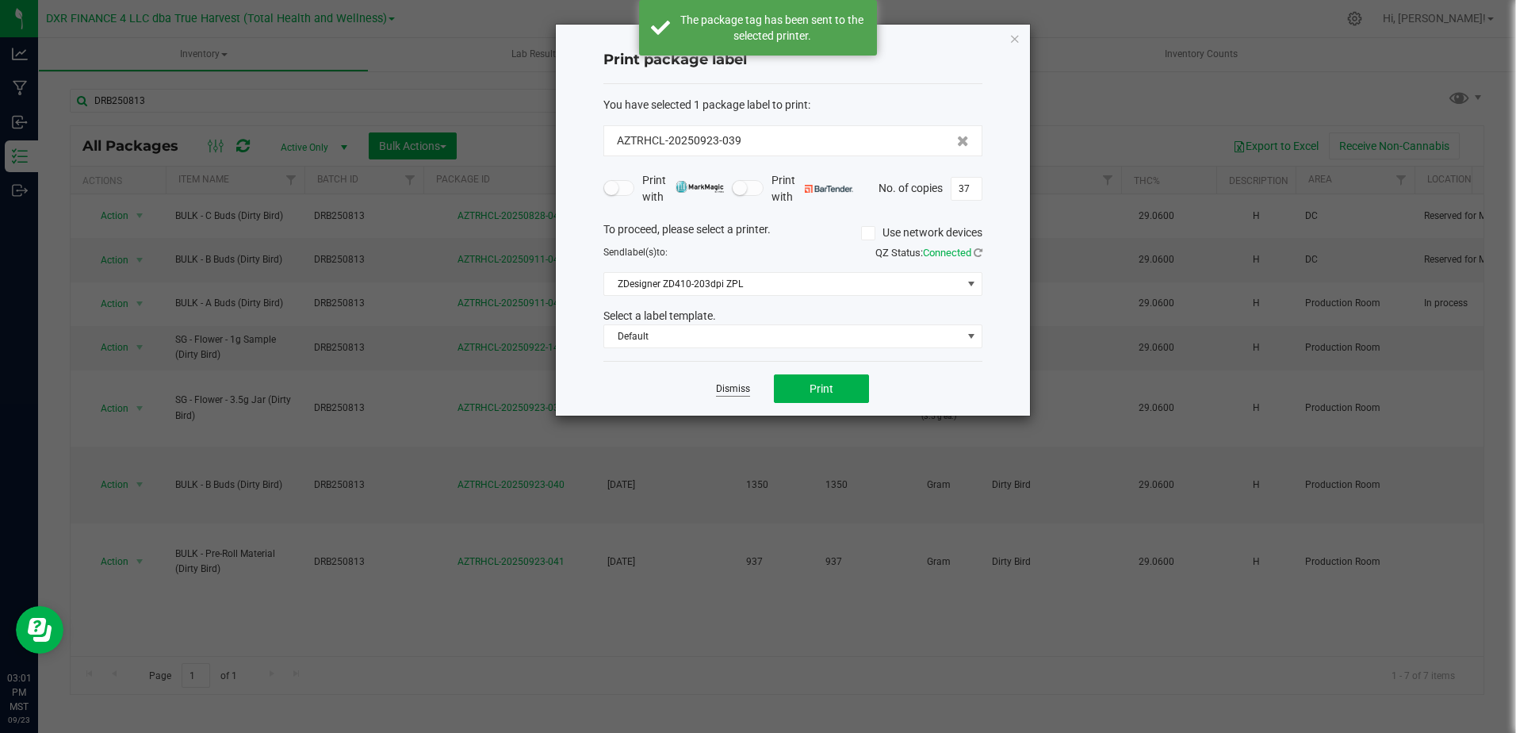
click at [743, 392] on link "Dismiss" at bounding box center [733, 388] width 34 height 13
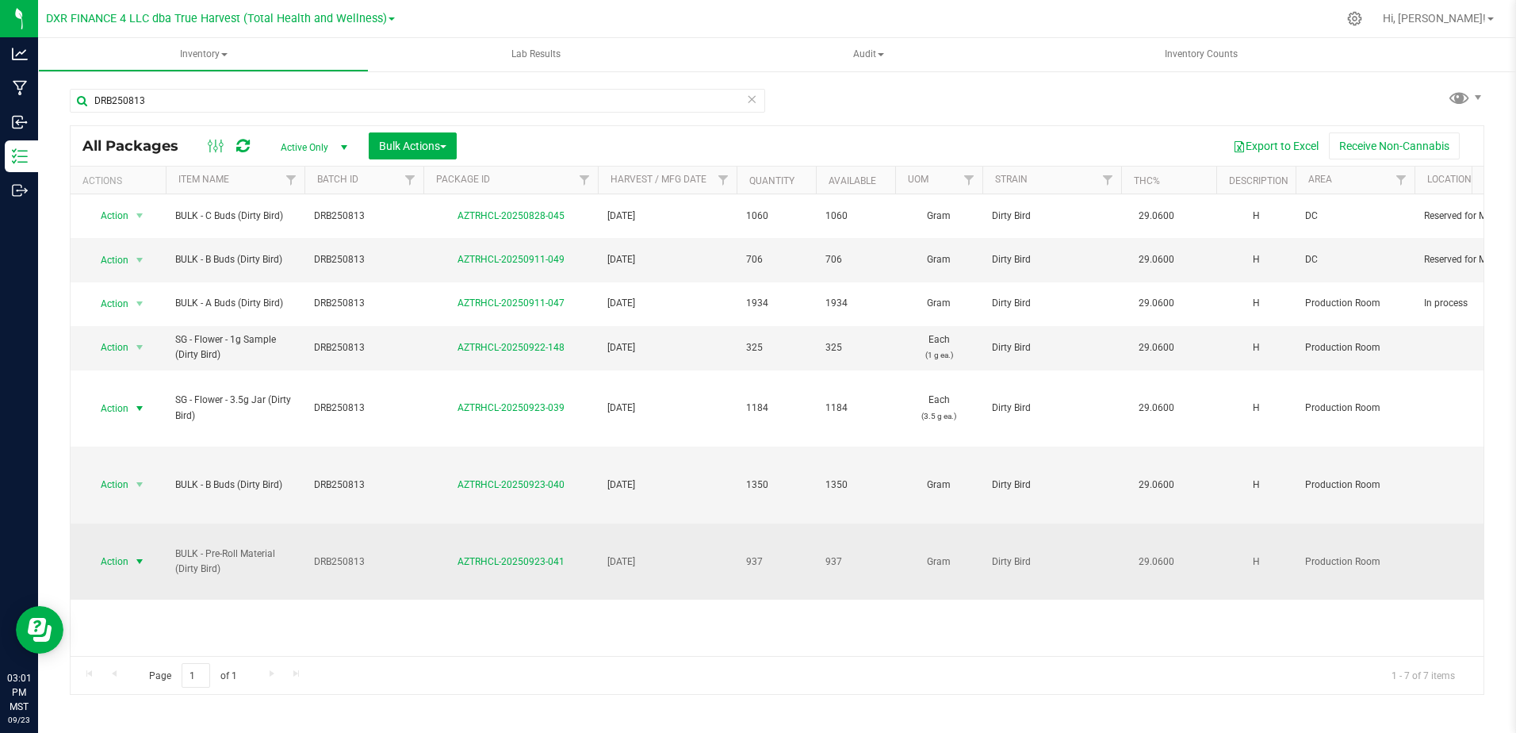
click at [136, 555] on span "select" at bounding box center [139, 561] width 13 height 13
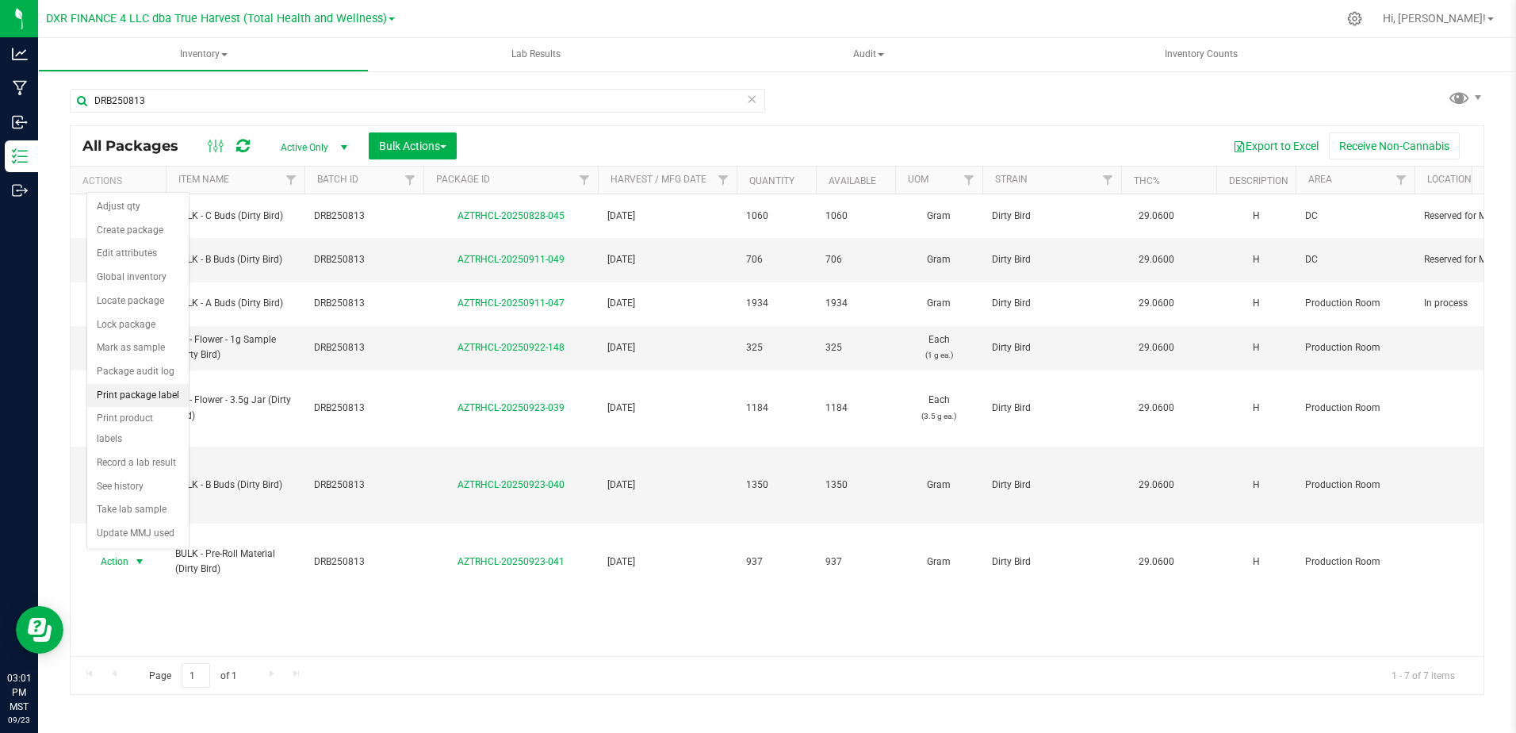
click at [159, 395] on li "Print package label" at bounding box center [137, 396] width 101 height 24
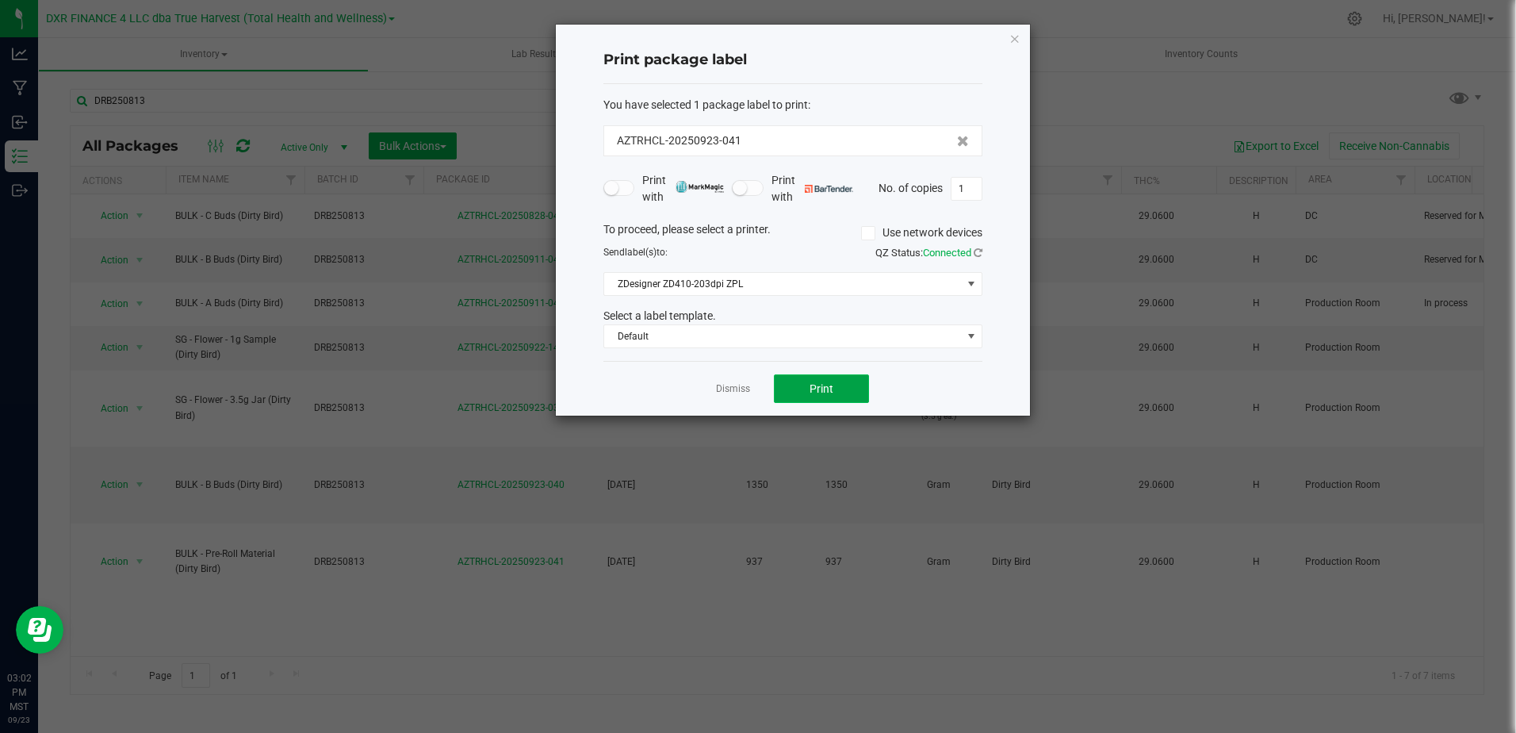
click at [836, 377] on button "Print" at bounding box center [821, 388] width 95 height 29
click at [837, 377] on div at bounding box center [793, 220] width 474 height 391
click at [813, 391] on span "Print" at bounding box center [822, 388] width 24 height 13
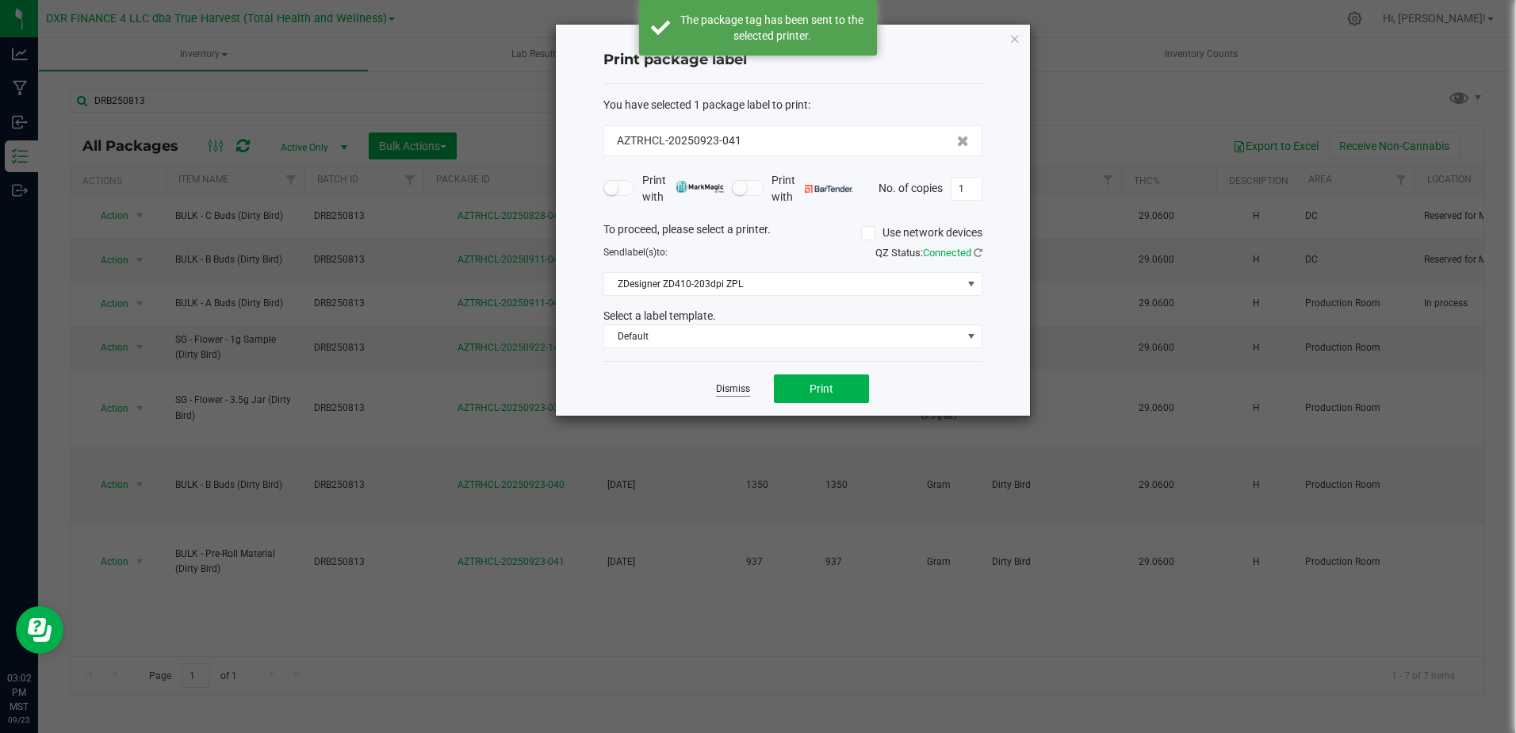
click at [742, 390] on link "Dismiss" at bounding box center [733, 388] width 34 height 13
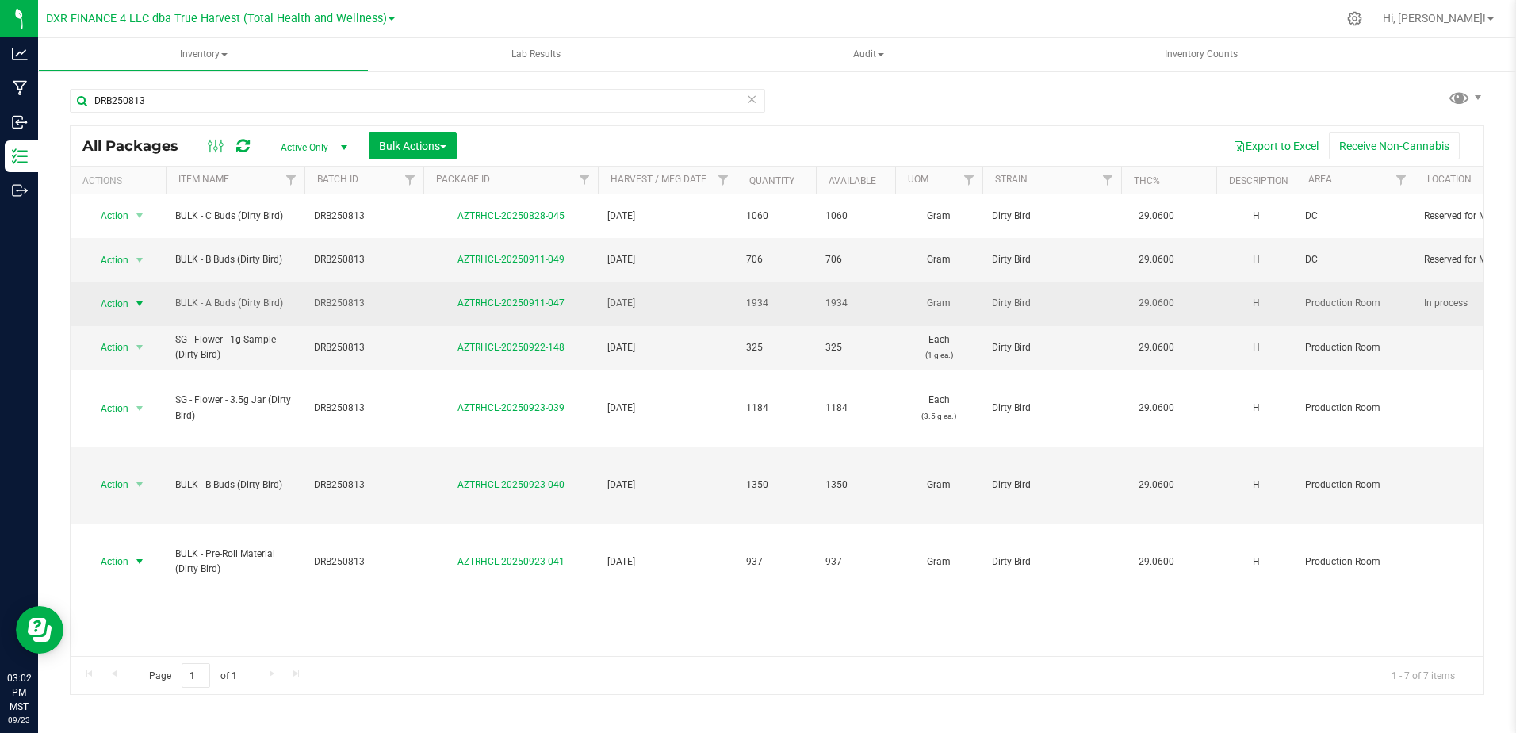
click at [136, 297] on span "select" at bounding box center [139, 303] width 13 height 13
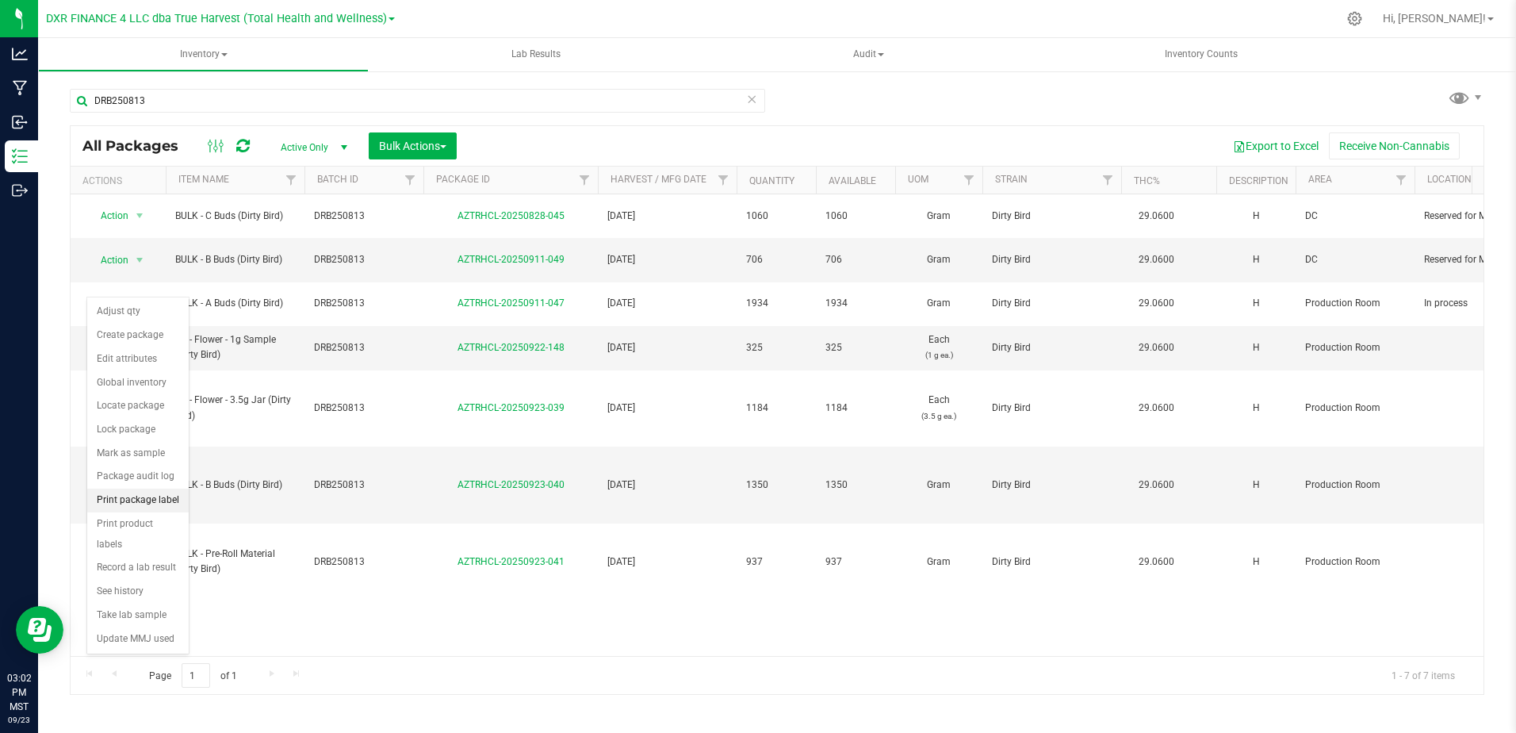
click at [156, 501] on li "Print package label" at bounding box center [137, 500] width 101 height 24
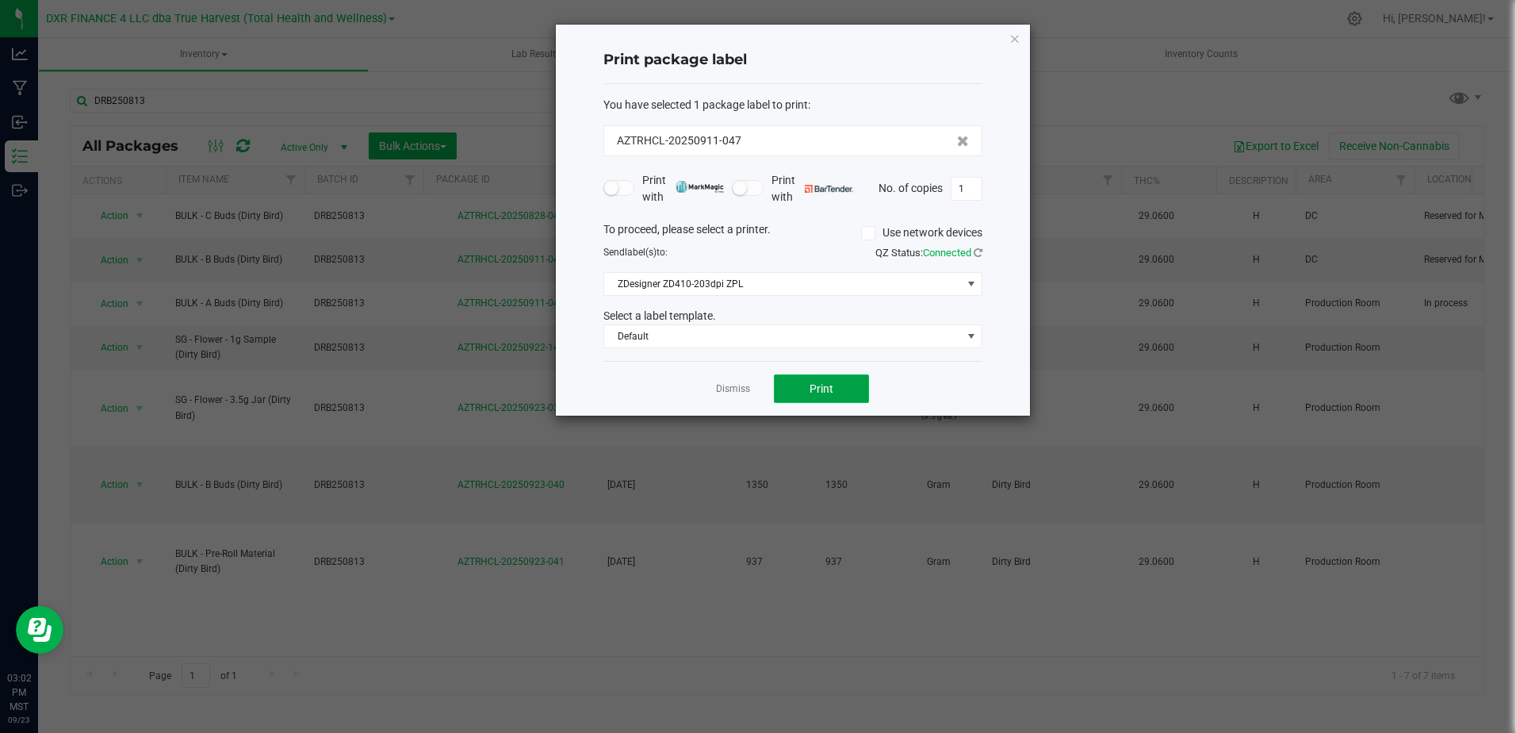
click at [809, 386] on button "Print" at bounding box center [821, 388] width 95 height 29
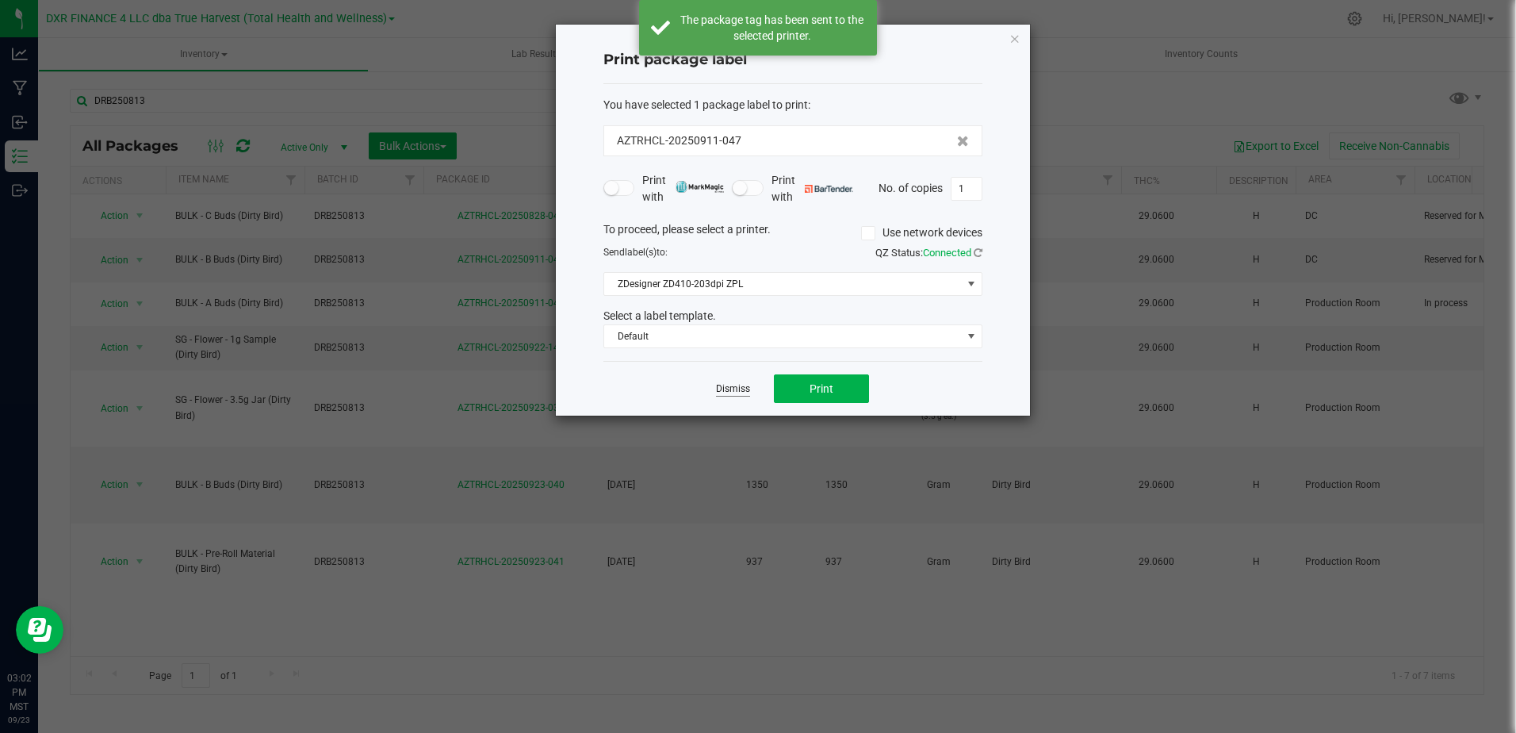
click at [727, 392] on link "Dismiss" at bounding box center [733, 388] width 34 height 13
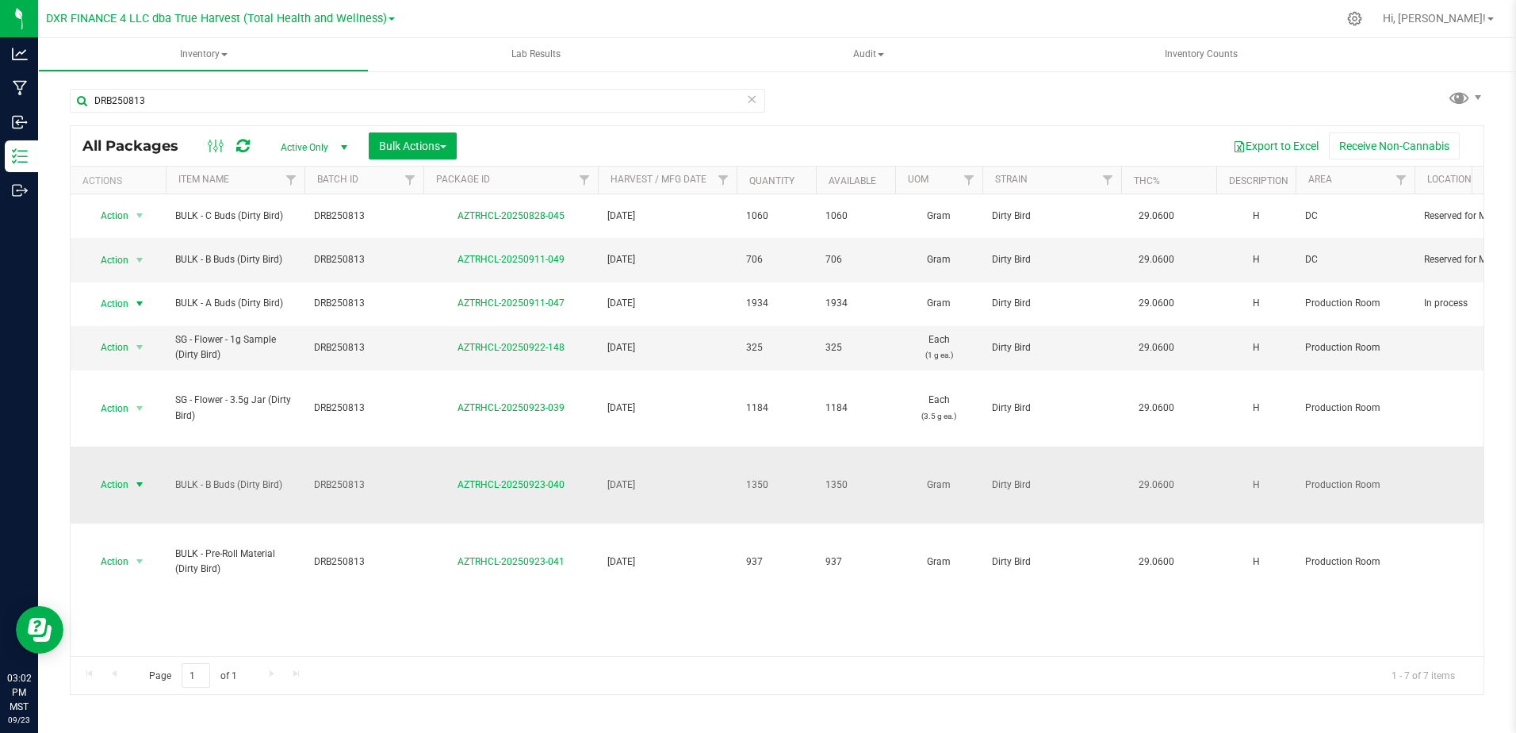
click at [138, 478] on span "select" at bounding box center [139, 484] width 13 height 13
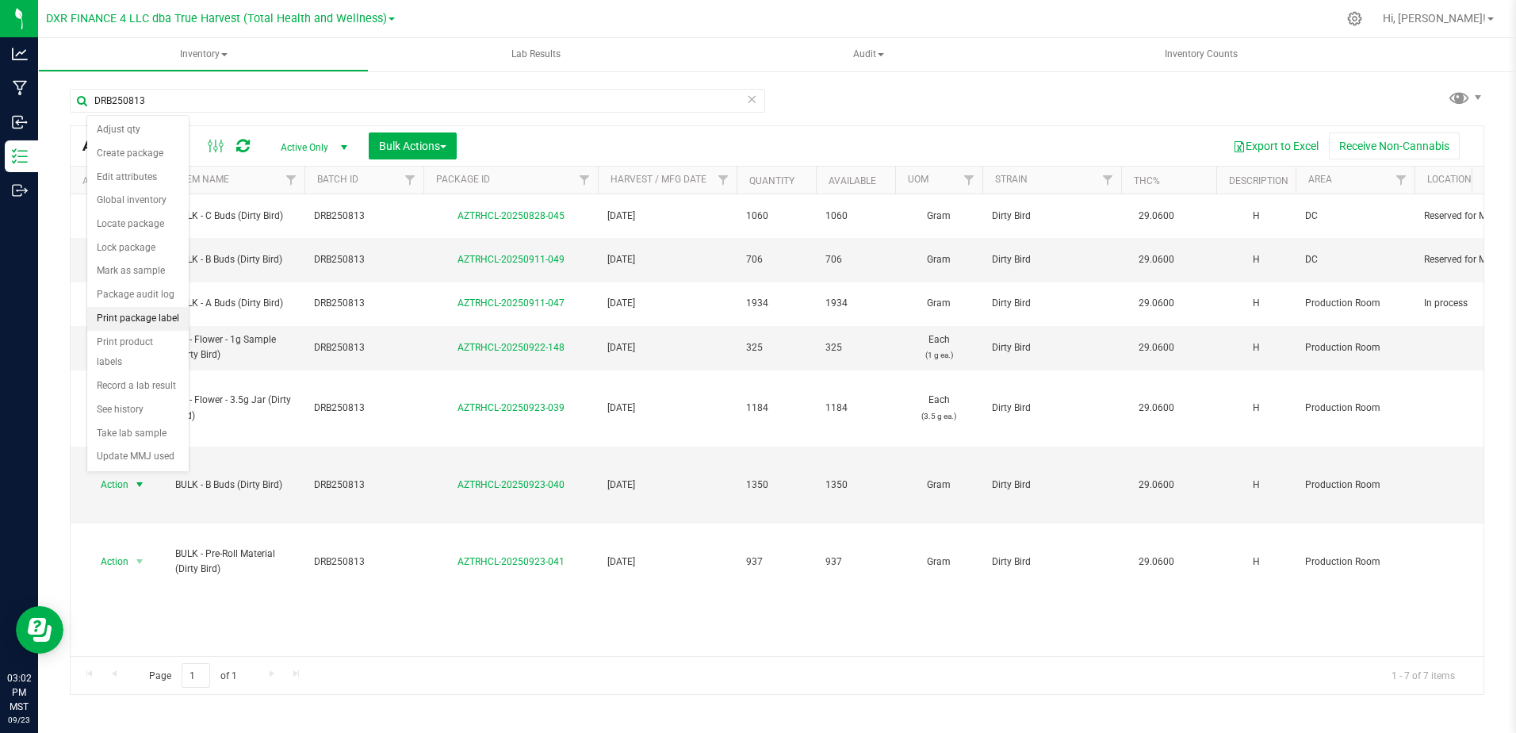
click at [161, 320] on li "Print package label" at bounding box center [137, 319] width 101 height 24
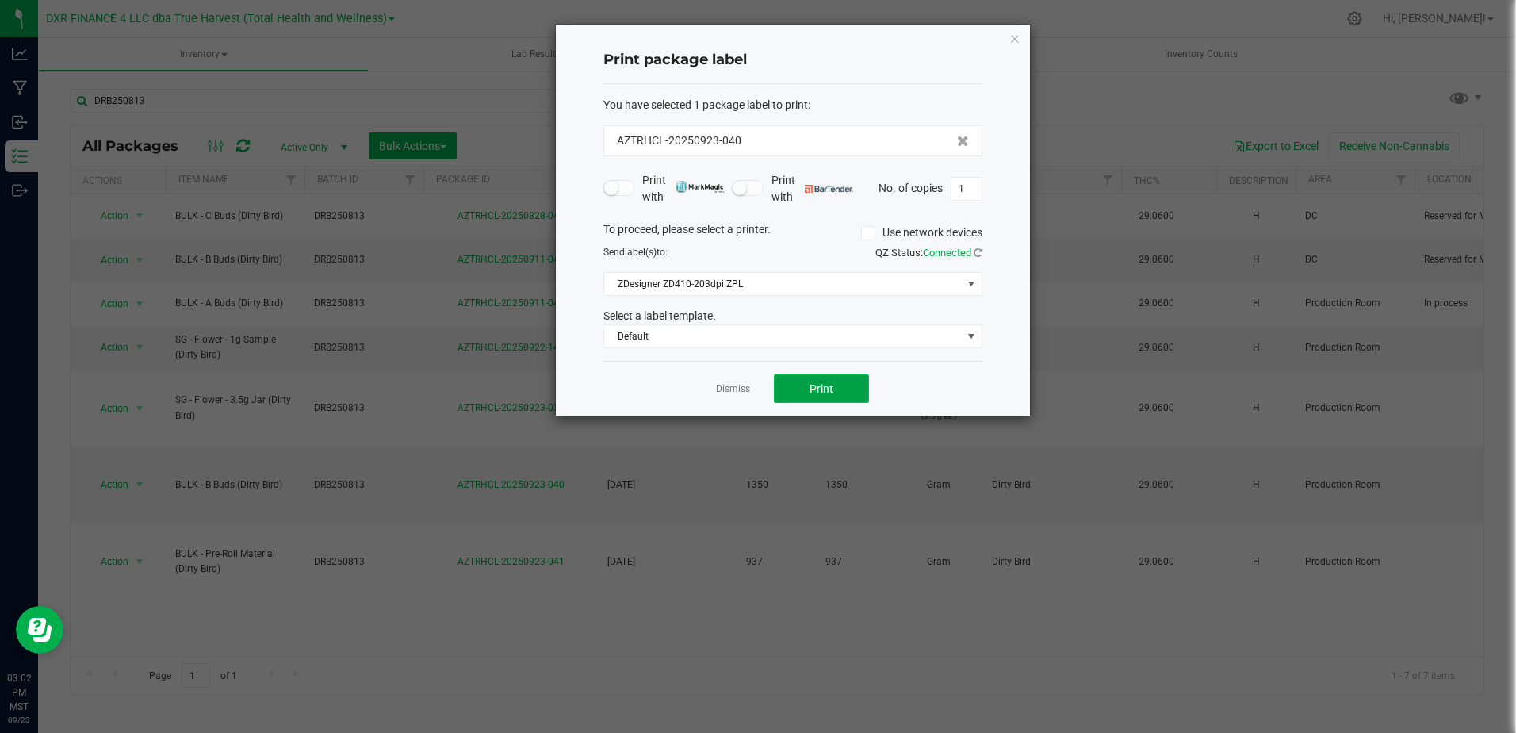
click at [787, 390] on button "Print" at bounding box center [821, 388] width 95 height 29
click at [784, 390] on button "Print" at bounding box center [821, 388] width 95 height 29
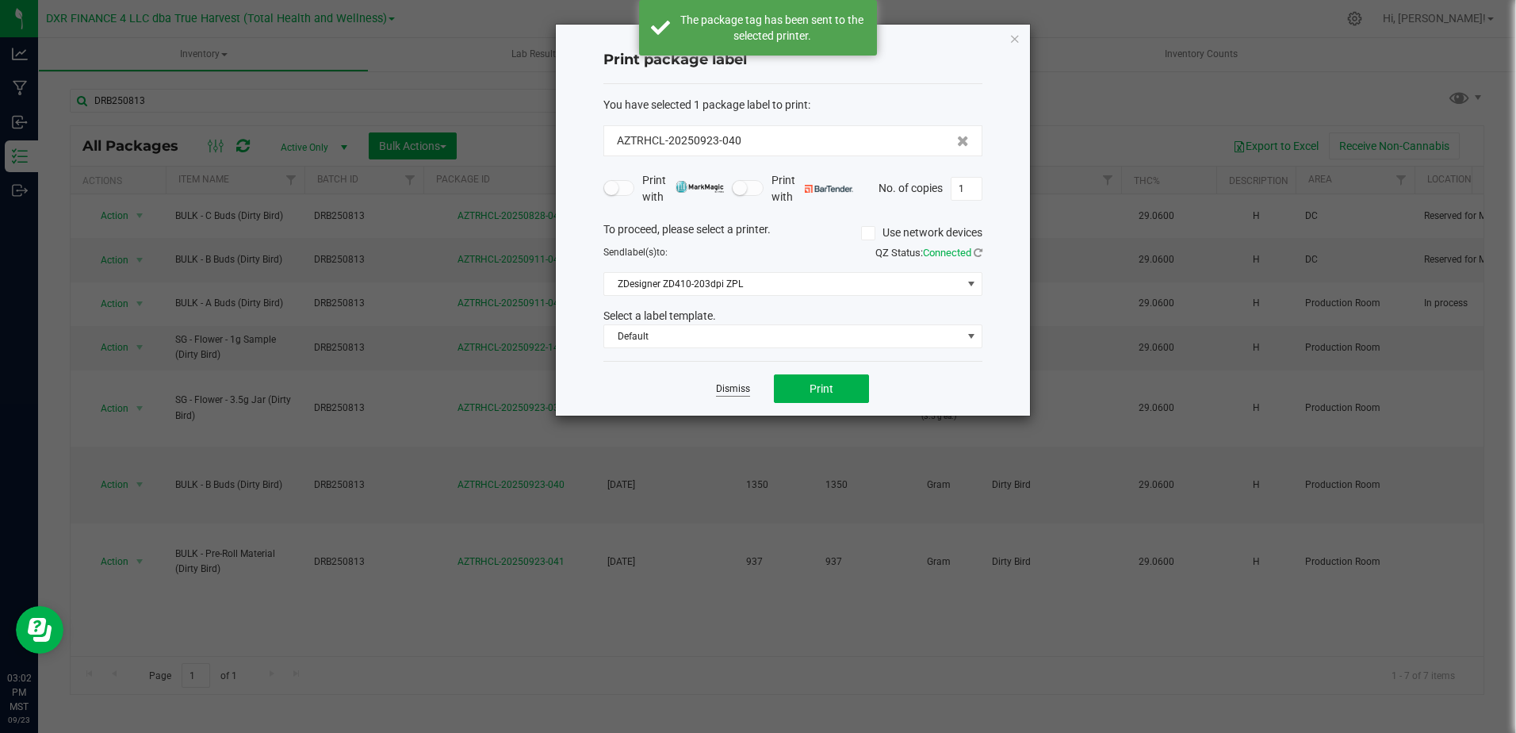
click at [723, 392] on link "Dismiss" at bounding box center [733, 388] width 34 height 13
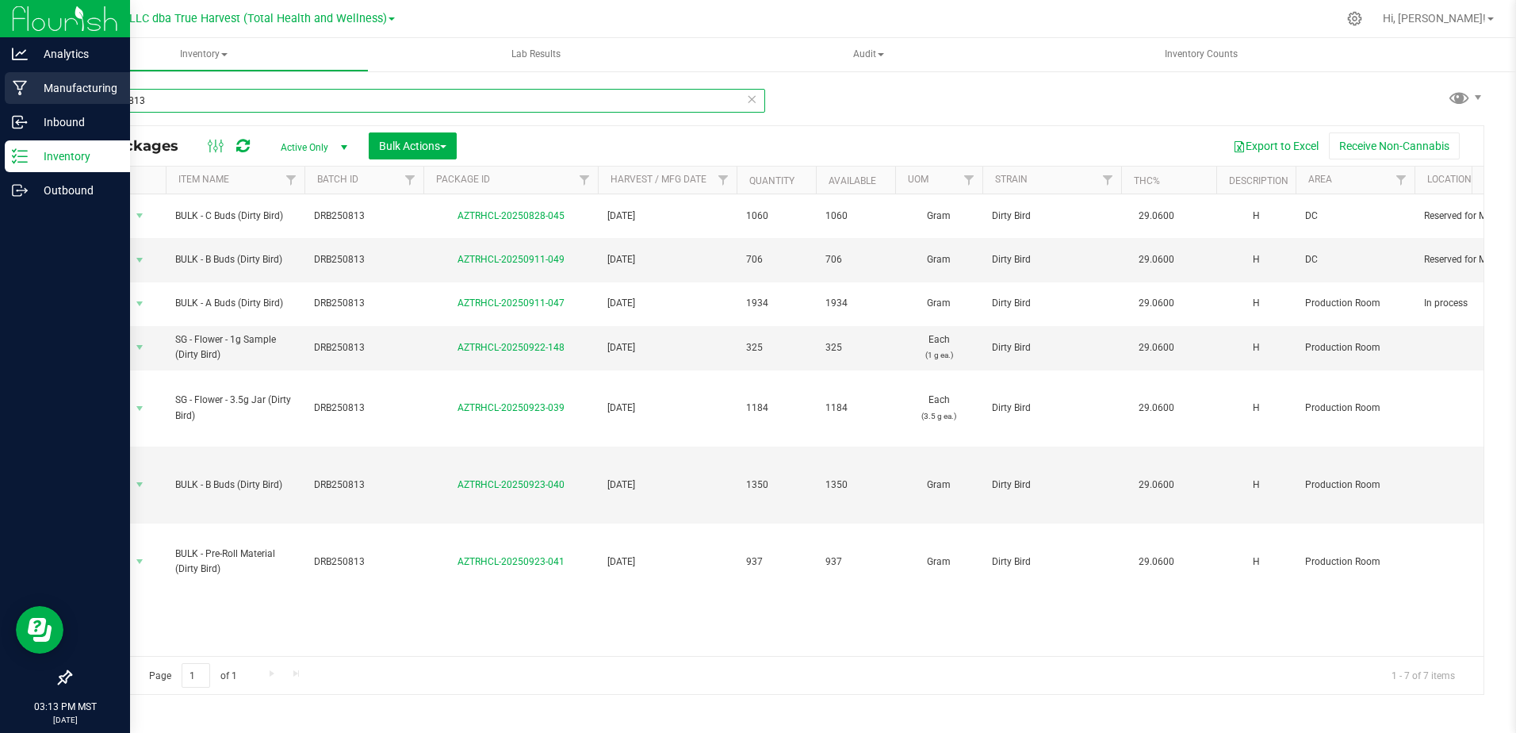
drag, startPoint x: 170, startPoint y: 101, endPoint x: 32, endPoint y: 94, distance: 138.1
click at [32, 94] on div "Analytics Manufacturing Inbound Inventory Outbound 03:13 PM MST [DATE] 09/23 DX…" at bounding box center [758, 366] width 1516 height 733
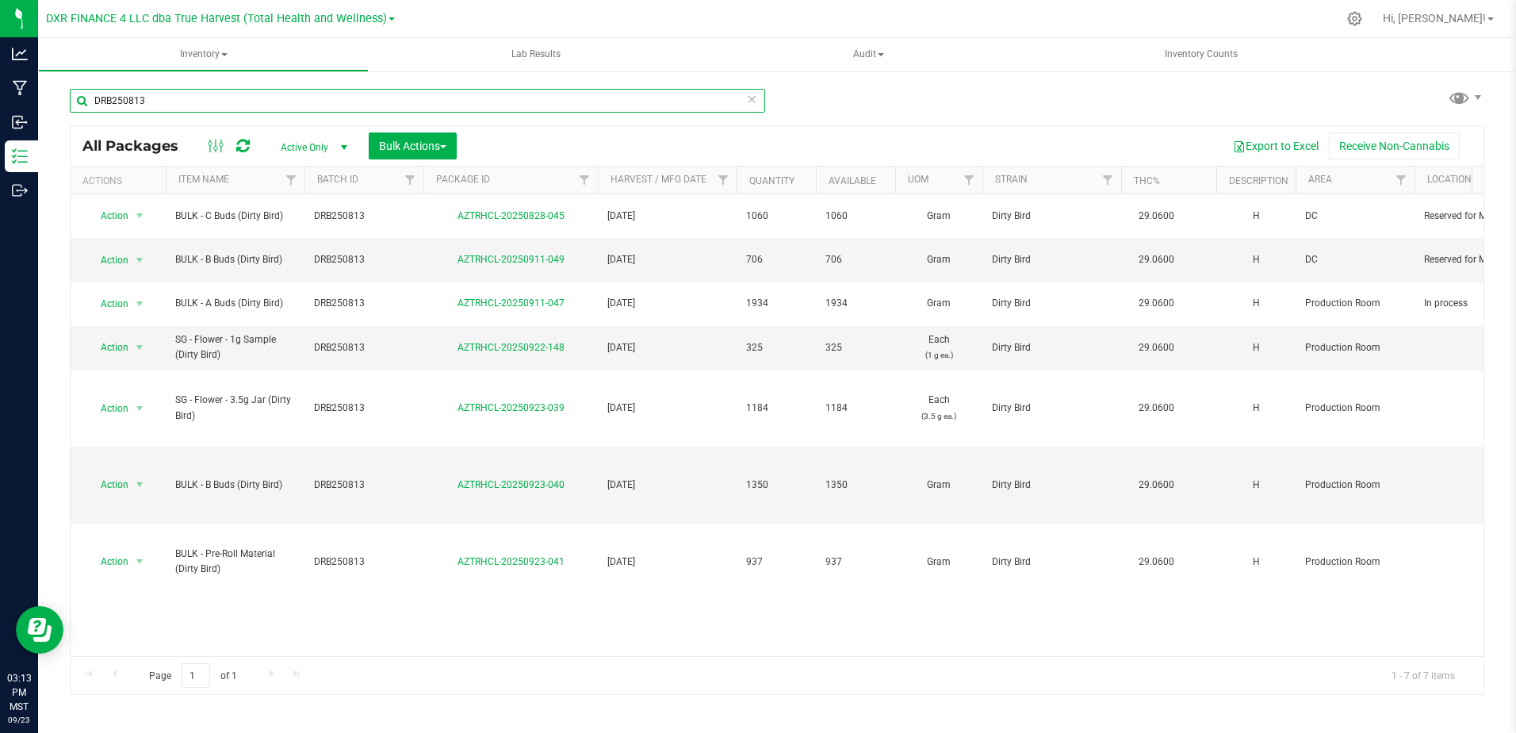
paste input "CBXB250611"
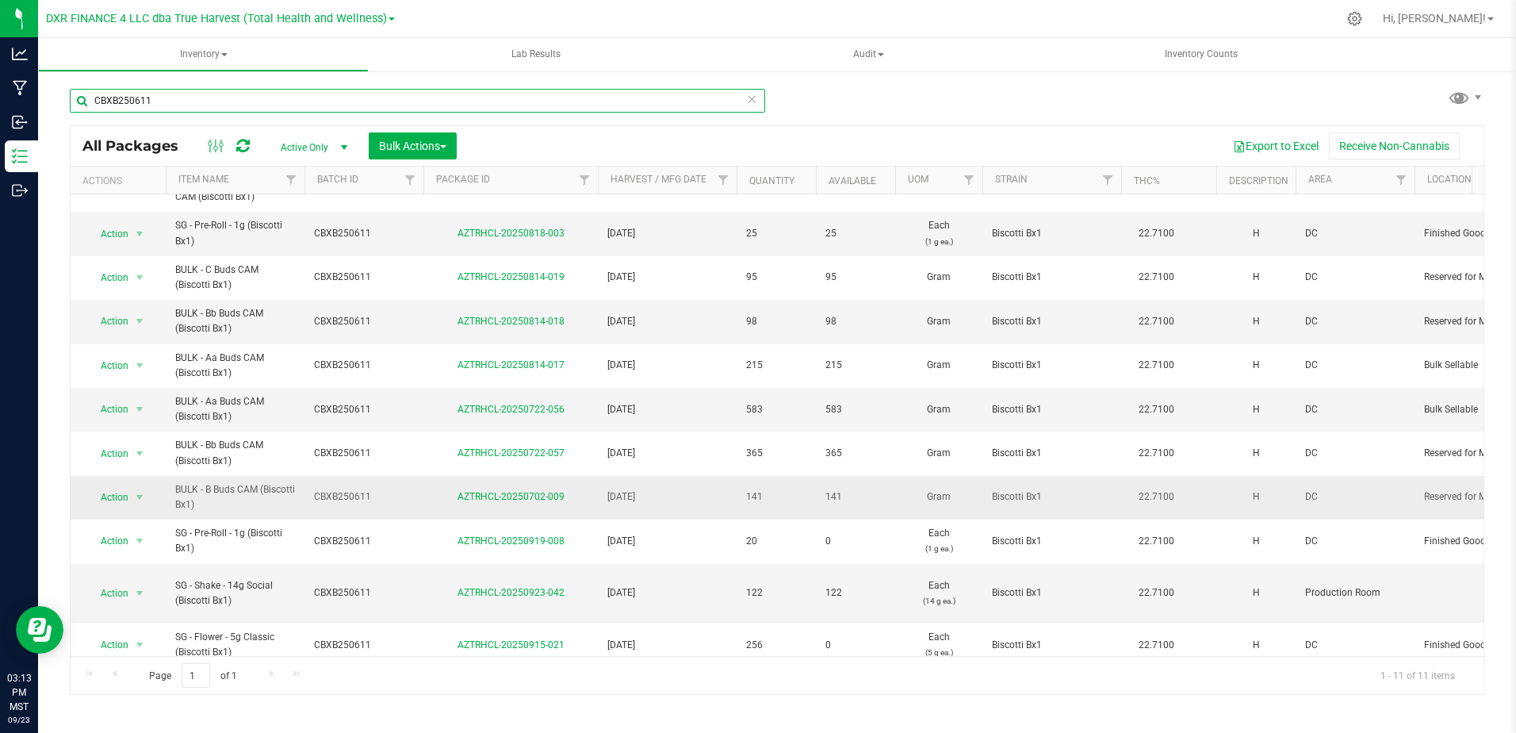
scroll to position [49, 0]
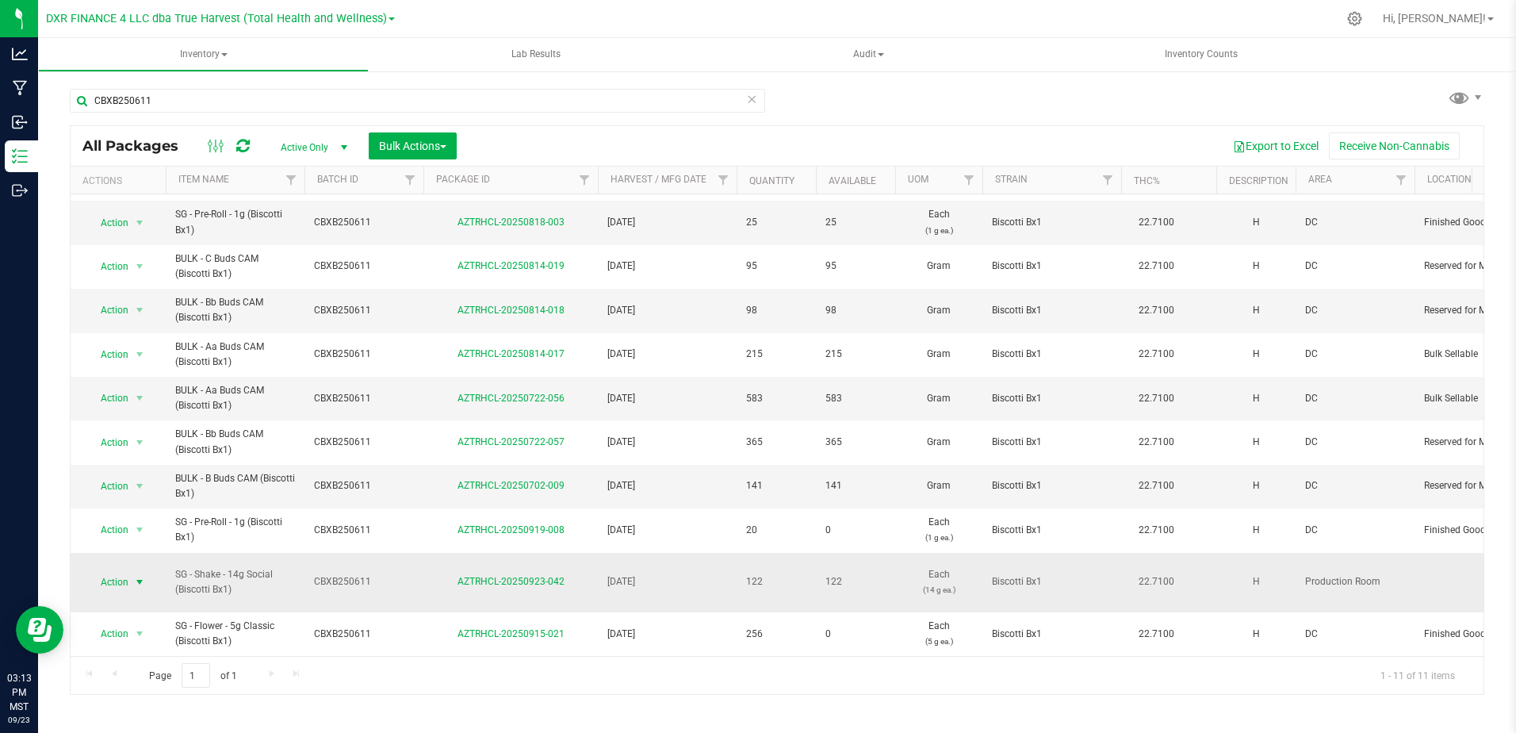
click at [132, 576] on span "select" at bounding box center [140, 582] width 20 height 22
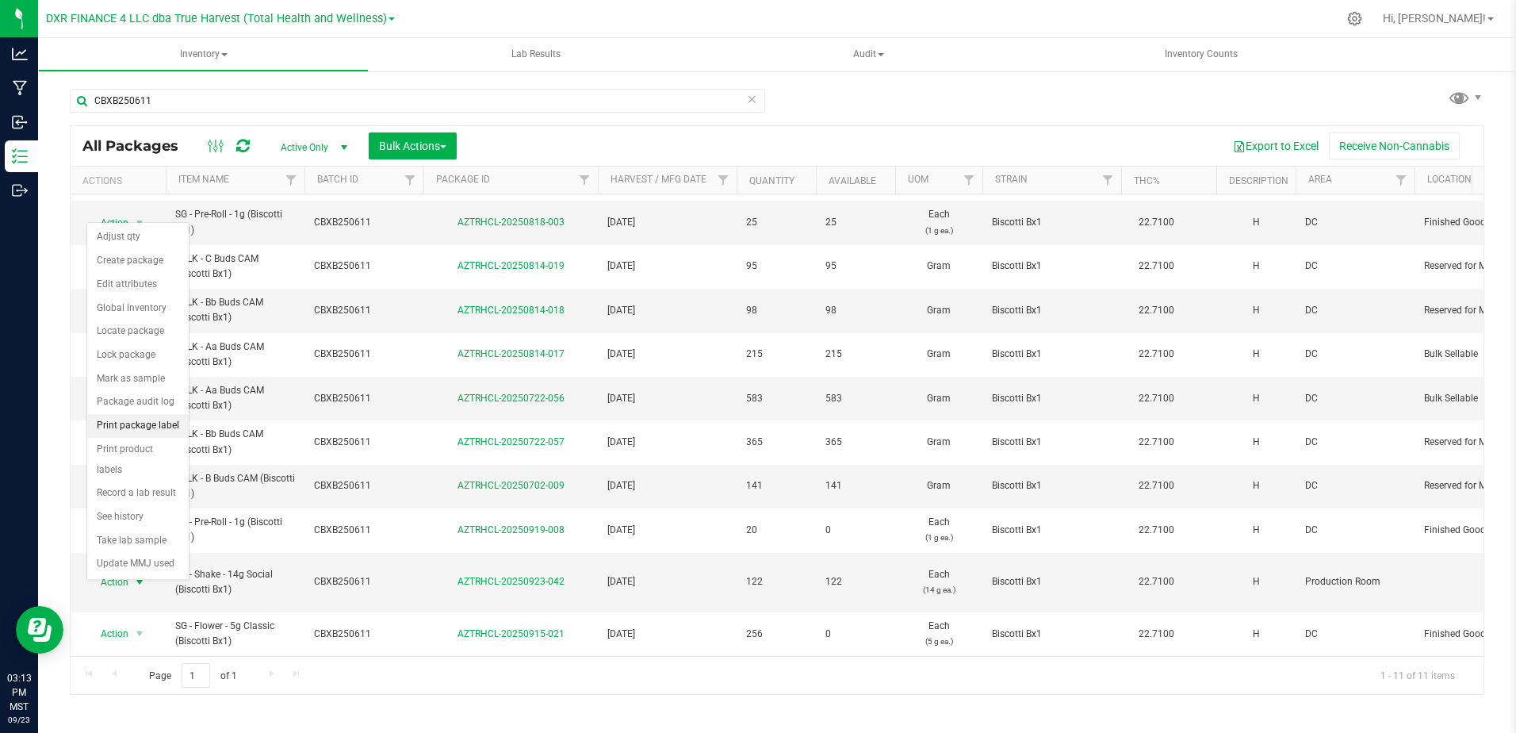
click at [155, 427] on li "Print package label" at bounding box center [137, 426] width 101 height 24
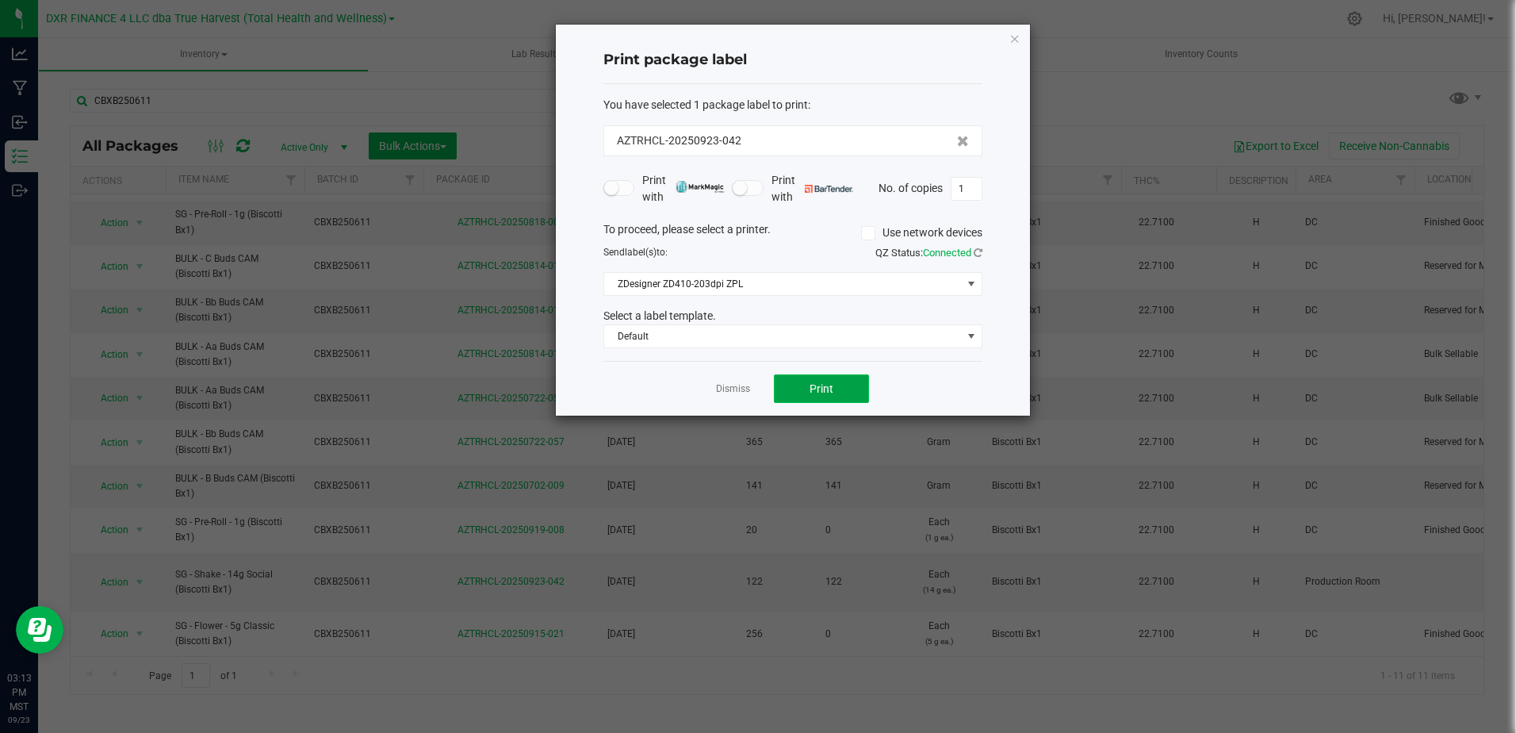
click at [832, 386] on span "Print" at bounding box center [822, 388] width 24 height 13
click at [735, 389] on link "Dismiss" at bounding box center [733, 388] width 34 height 13
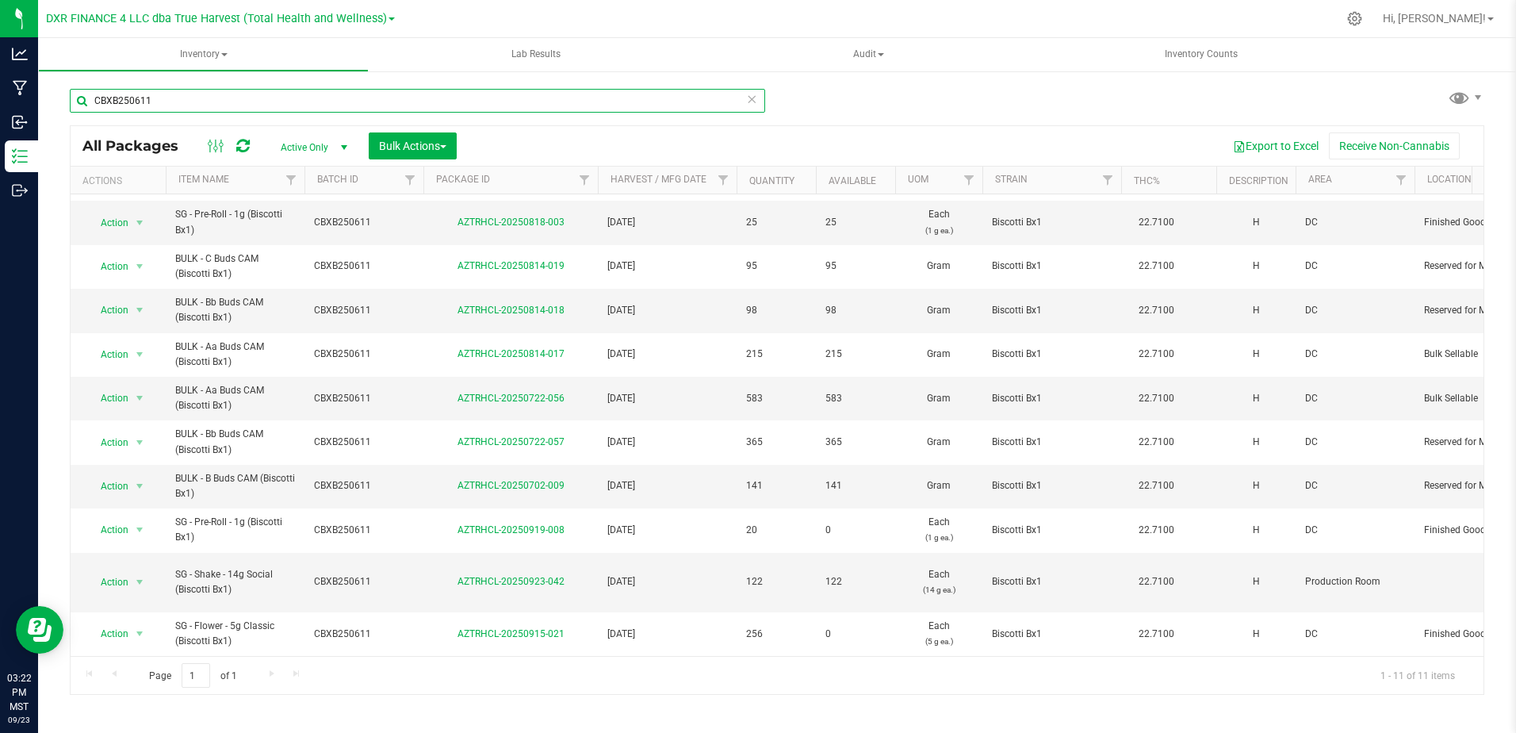
drag, startPoint x: 205, startPoint y: 105, endPoint x: -3, endPoint y: 105, distance: 208.5
click at [0, 105] on html "Analytics Manufacturing Inbound Inventory Outbound 03:22 PM MST [DATE] 09/23 DX…" at bounding box center [758, 366] width 1516 height 733
paste input "SCC"
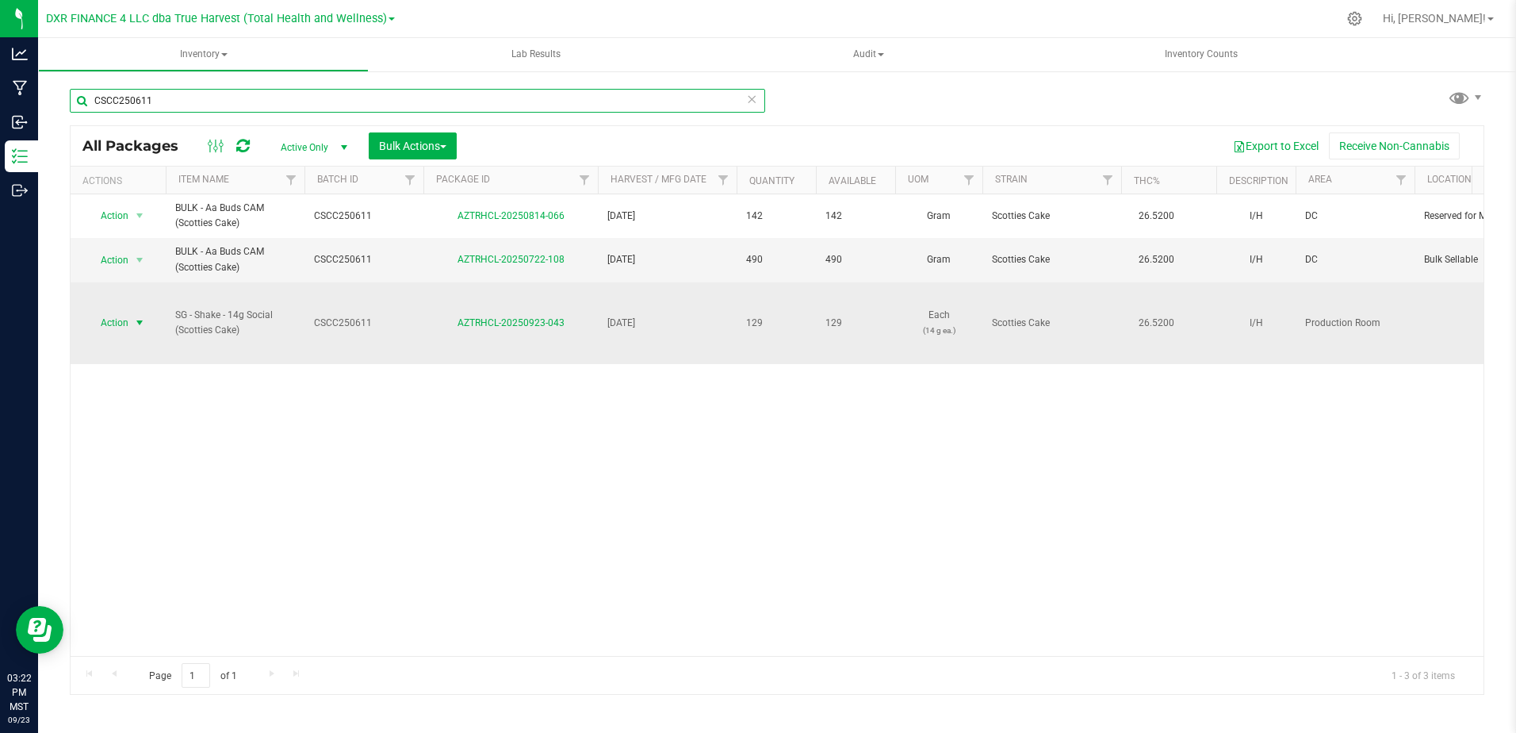
type input "CSCC250611"
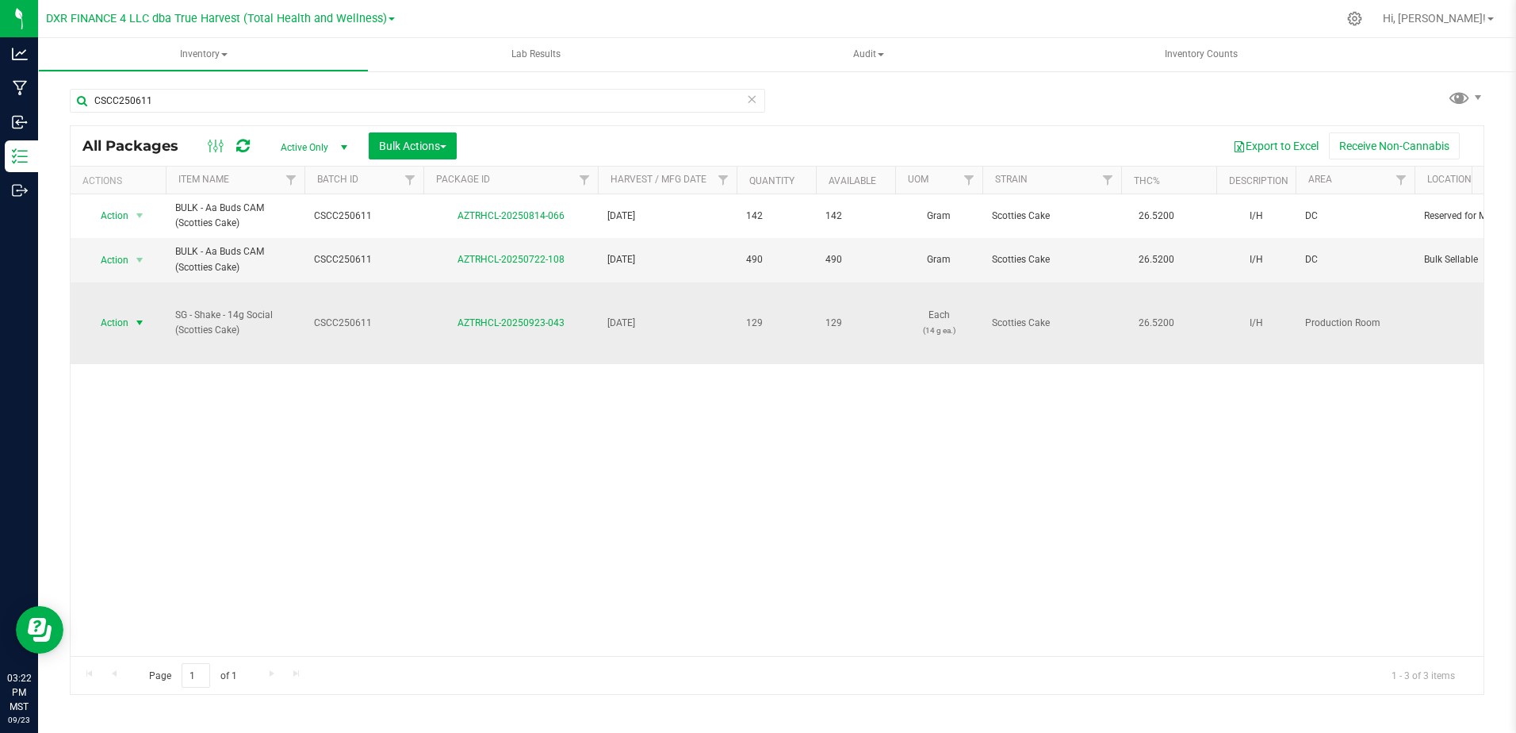
click at [140, 314] on span "select" at bounding box center [140, 323] width 20 height 22
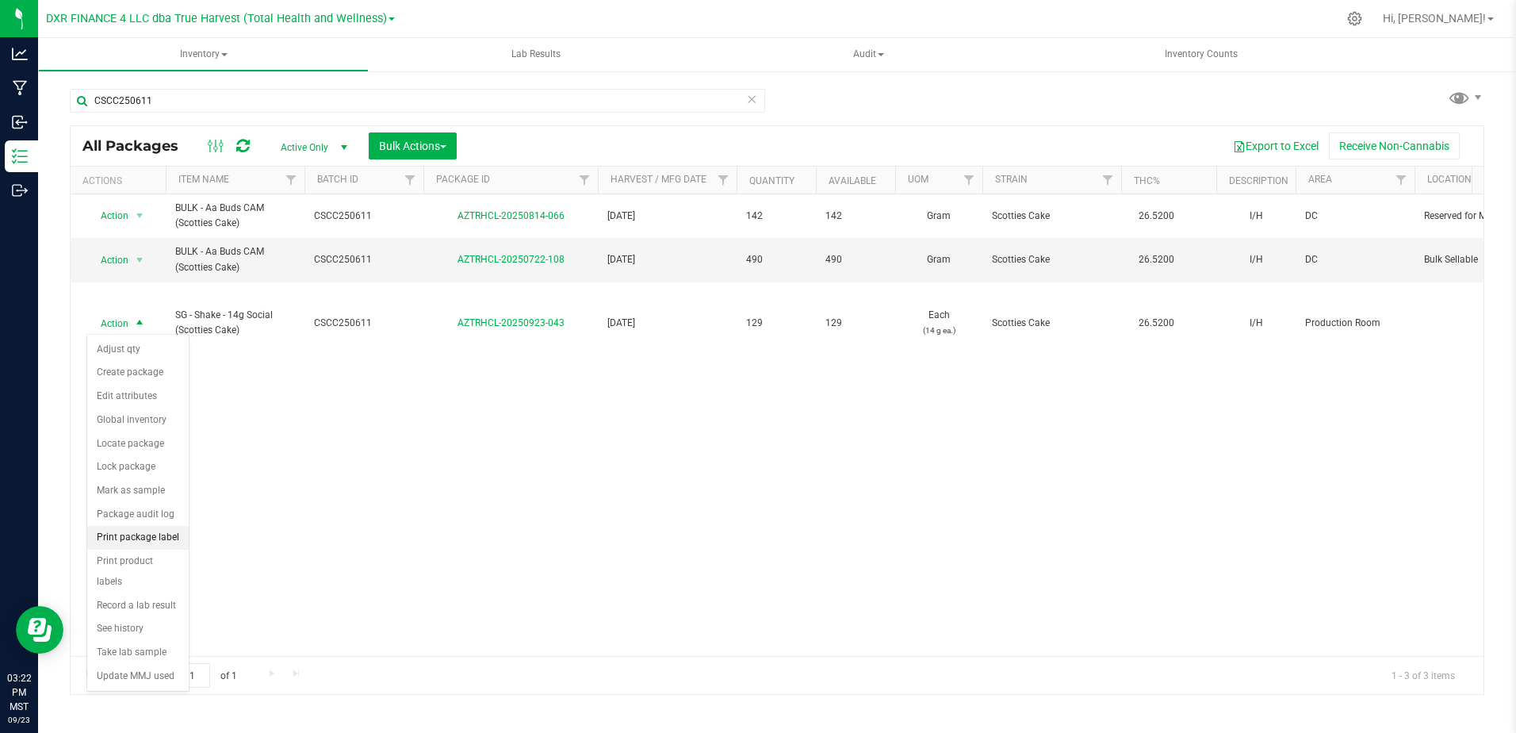
click at [173, 538] on li "Print package label" at bounding box center [137, 538] width 101 height 24
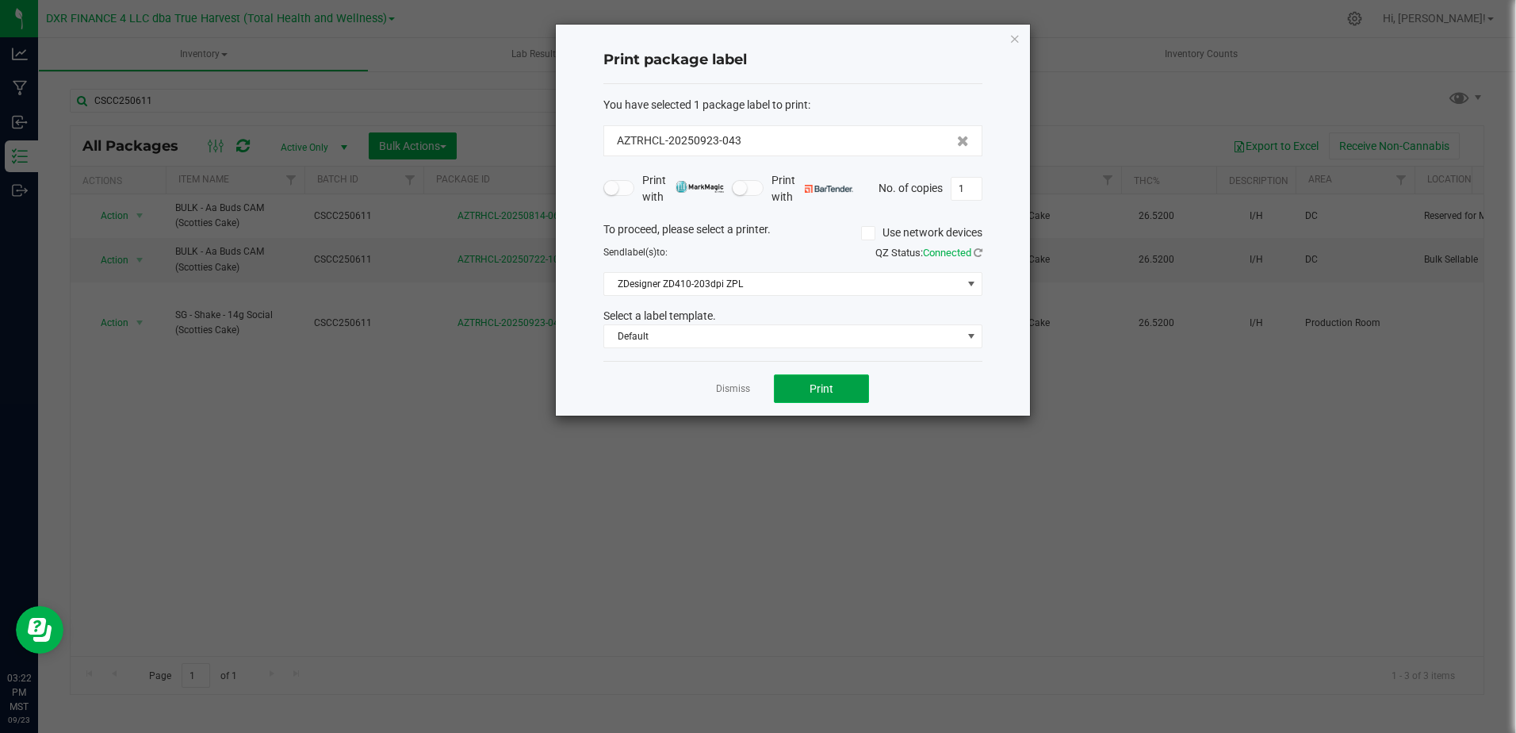
click at [821, 384] on span "Print" at bounding box center [822, 388] width 24 height 13
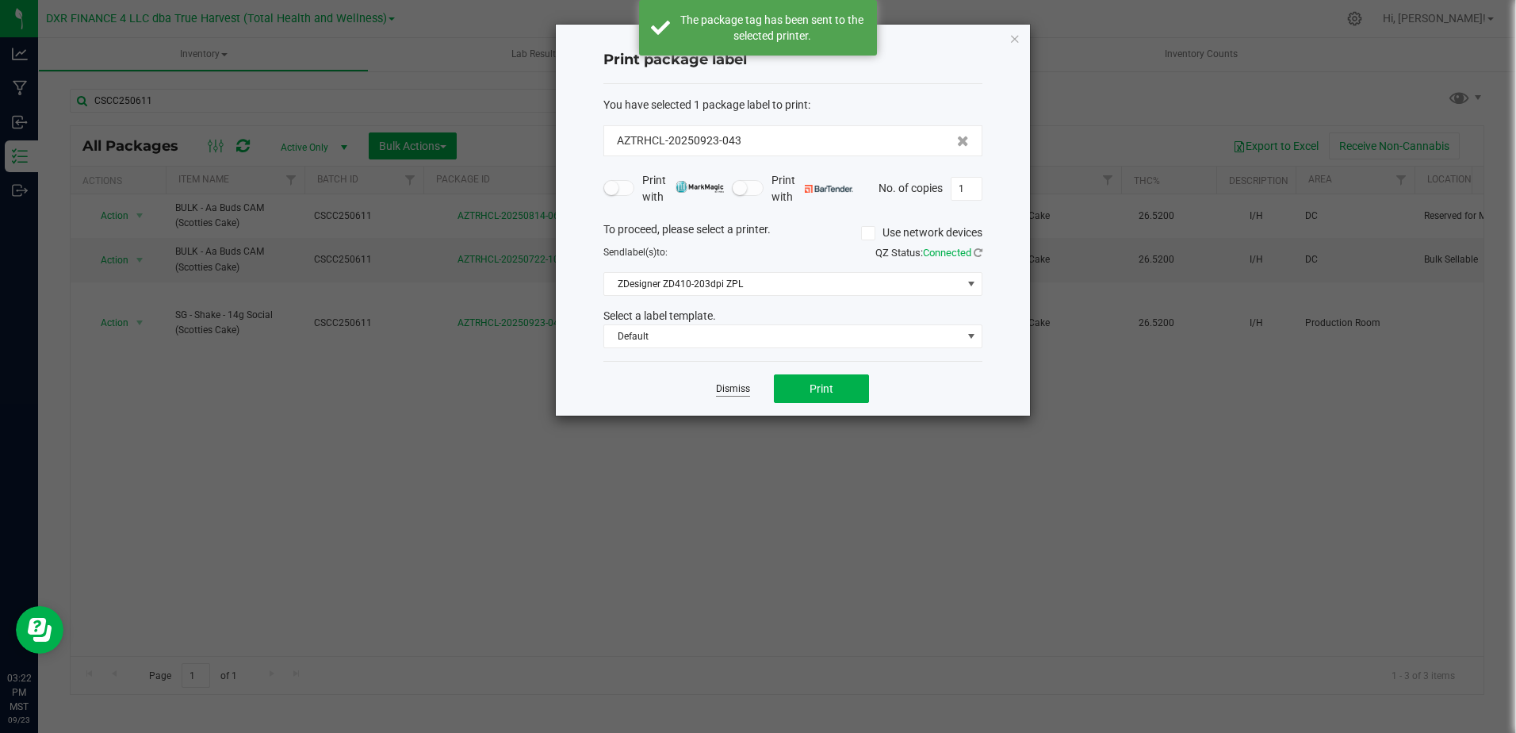
click at [734, 392] on link "Dismiss" at bounding box center [733, 388] width 34 height 13
